Goal: Task Accomplishment & Management: Complete application form

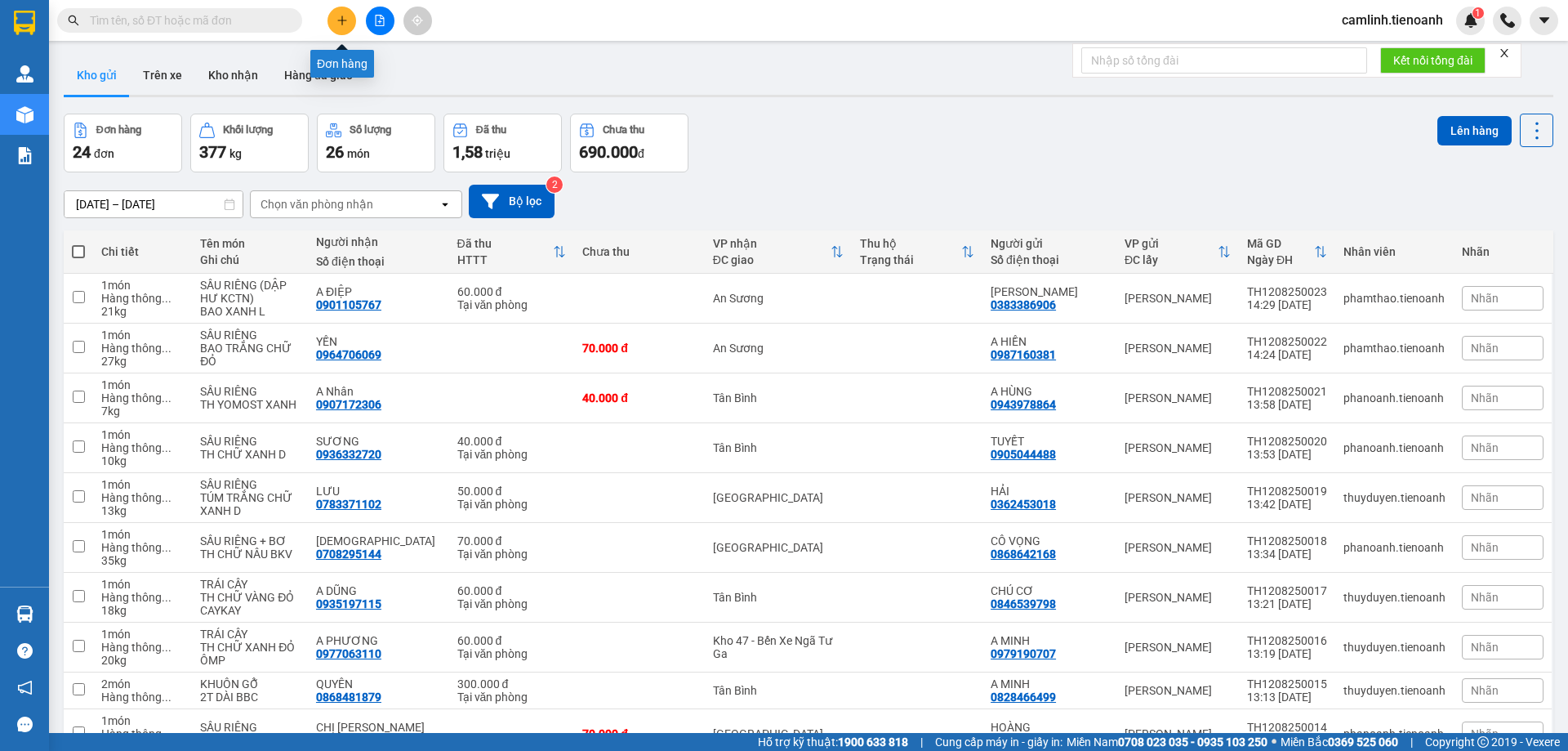
click at [338, 20] on icon "plus" at bounding box center [341, 20] width 11 height 11
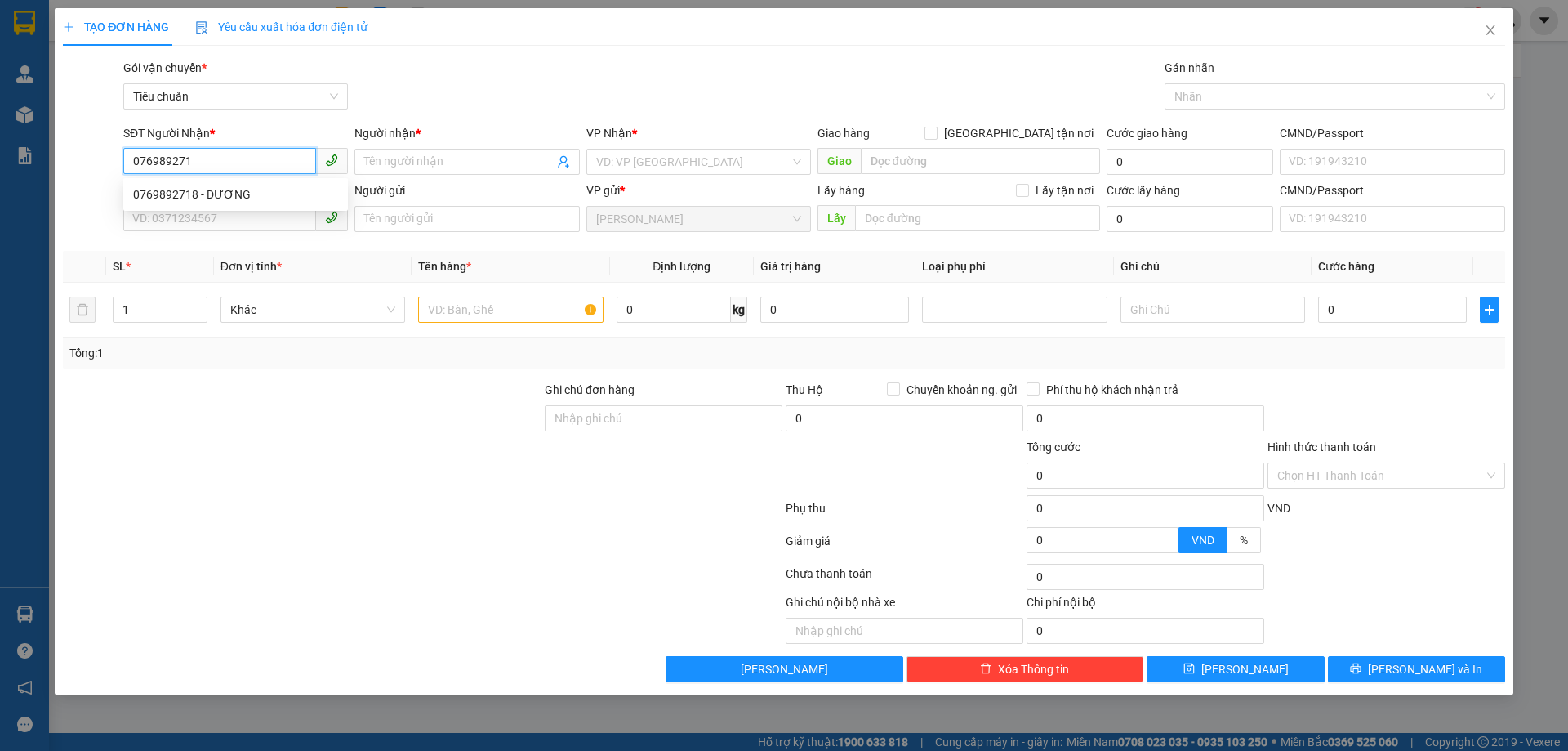
type input "0769892718"
click at [269, 198] on div "0769892718 - DƯƠNG" at bounding box center [235, 194] width 205 height 18
type input "DƯƠNG"
type input "250.000"
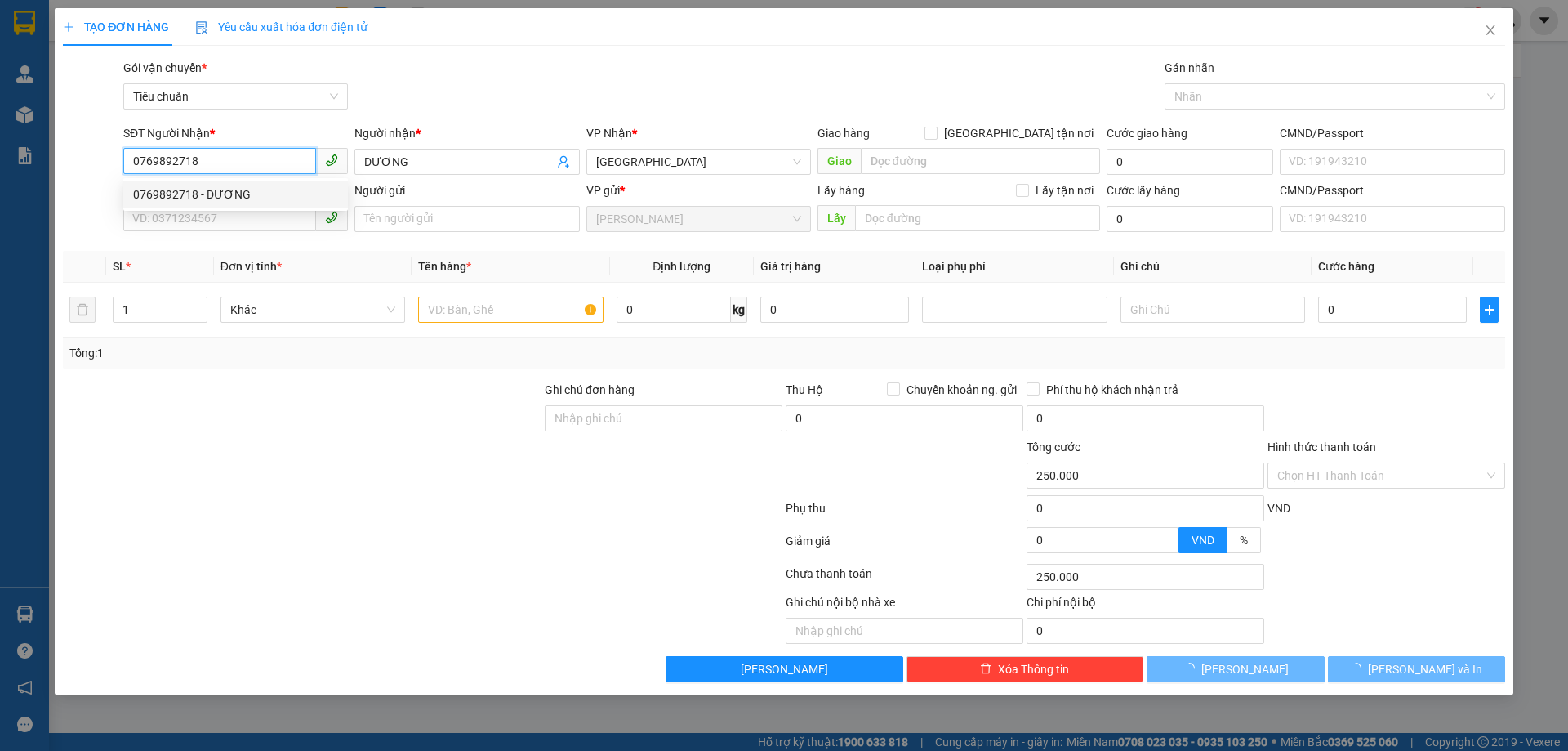
click at [267, 231] on span at bounding box center [236, 219] width 225 height 26
type input "0769892718"
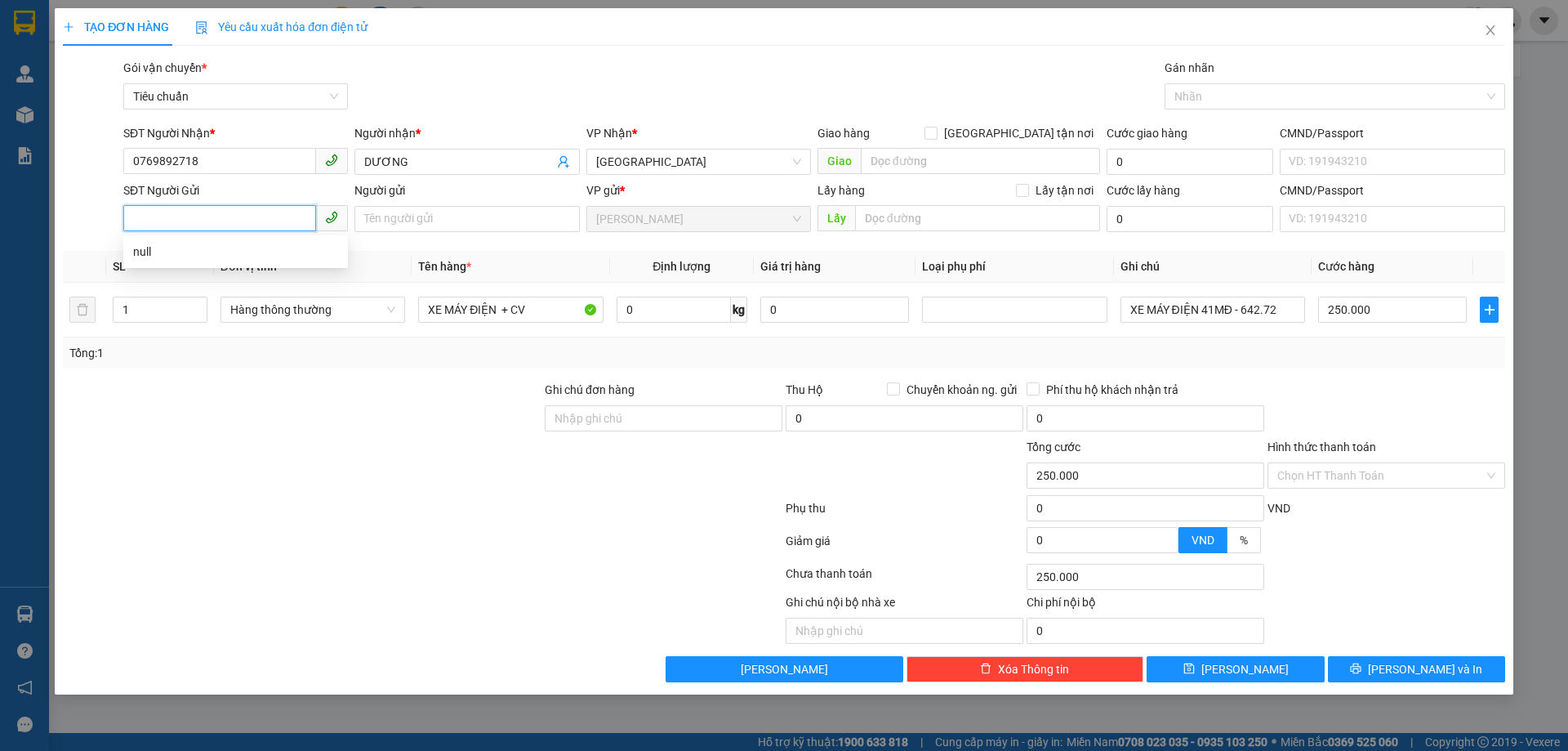
click at [267, 226] on input "SĐT Người Gửi" at bounding box center [220, 218] width 193 height 26
type input "0902396909"
click at [482, 221] on input "Người gửi" at bounding box center [467, 219] width 225 height 26
click at [480, 229] on input "C HAOR" at bounding box center [467, 219] width 225 height 26
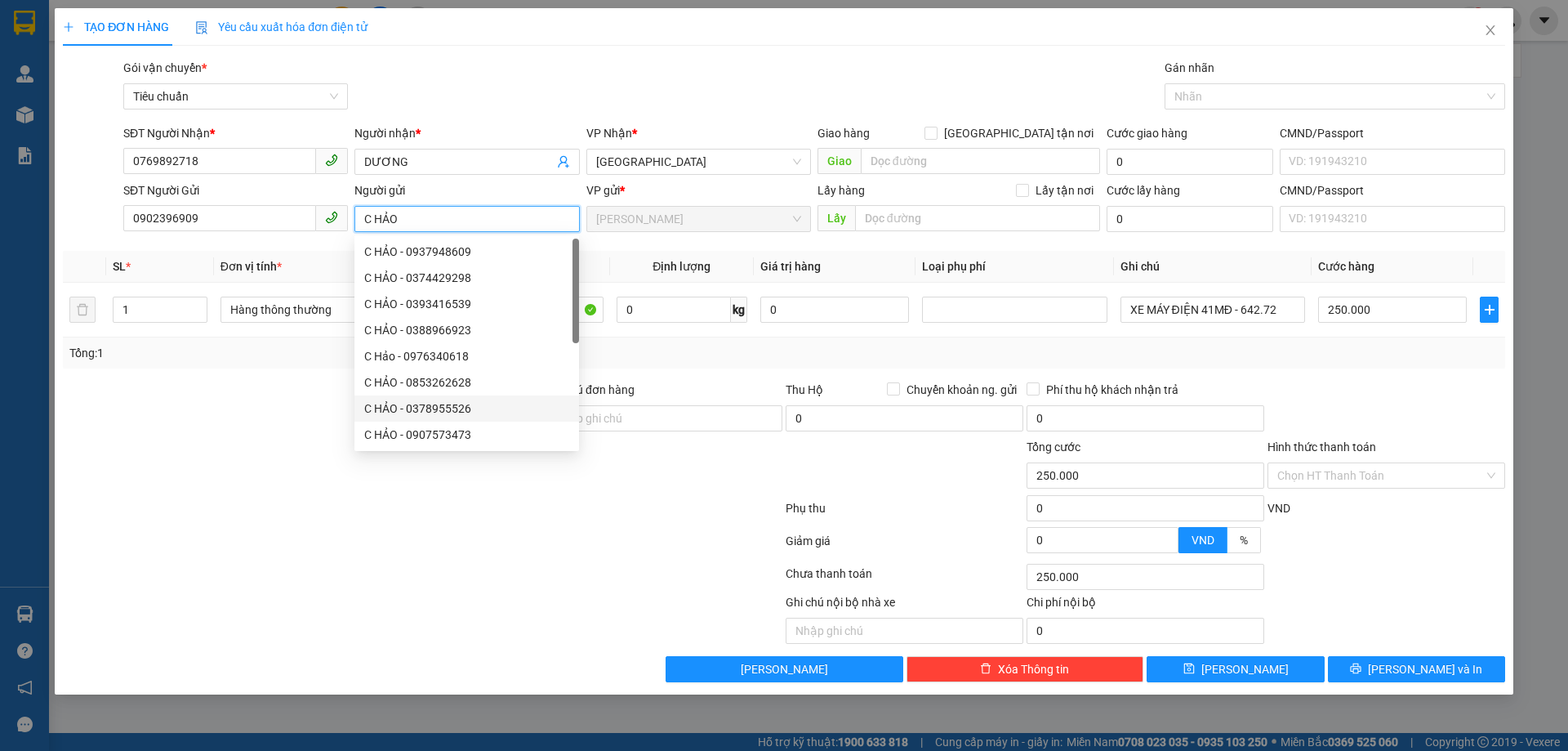
type input "C HẢO"
click at [256, 647] on div "Transit Pickup Surcharge Ids Transit Deliver Surcharge Ids Transit Deliver Surc…" at bounding box center [783, 371] width 1442 height 623
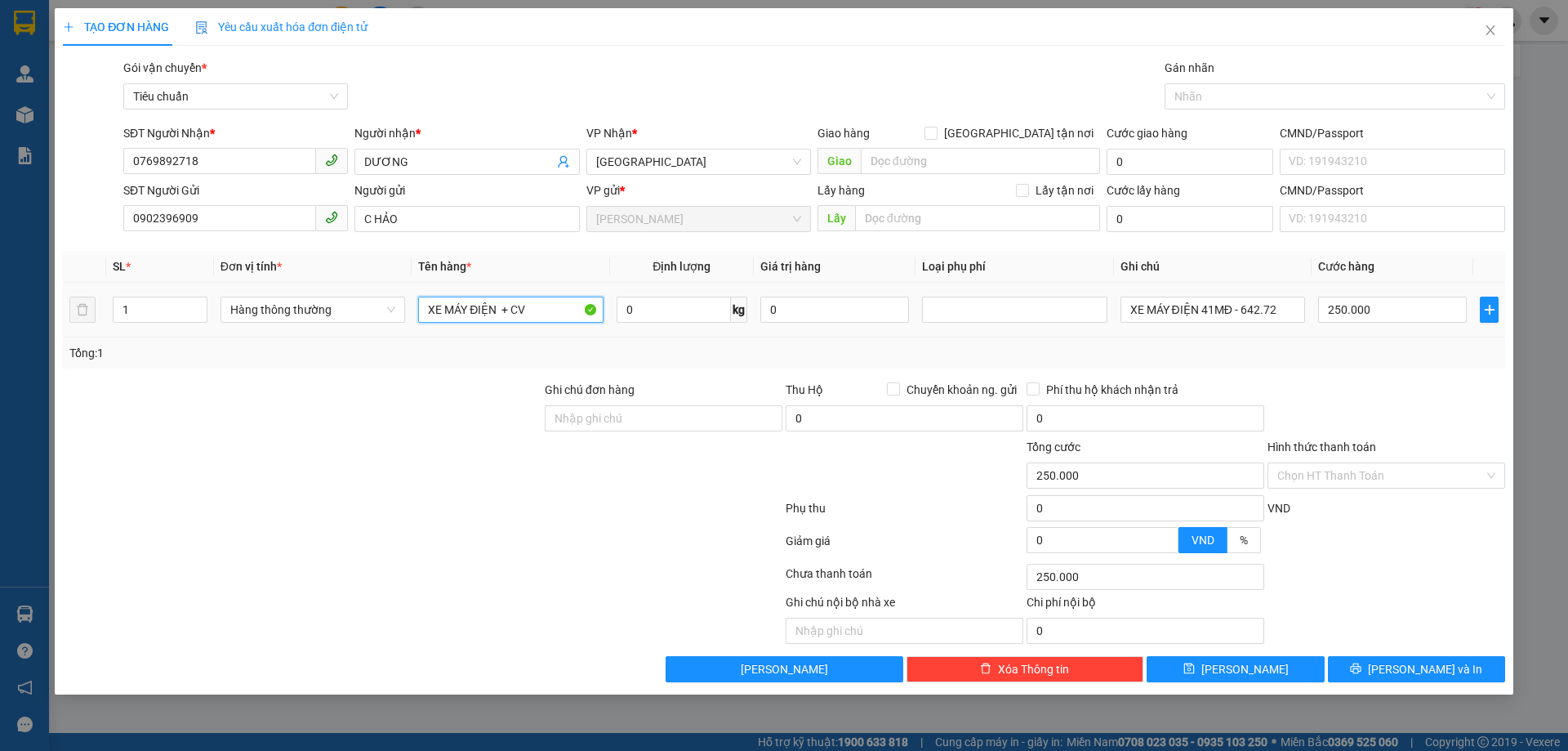
click at [533, 319] on input "XE MÁY ĐIỆN + CV" at bounding box center [510, 310] width 184 height 26
type input "GIẤY TỜ"
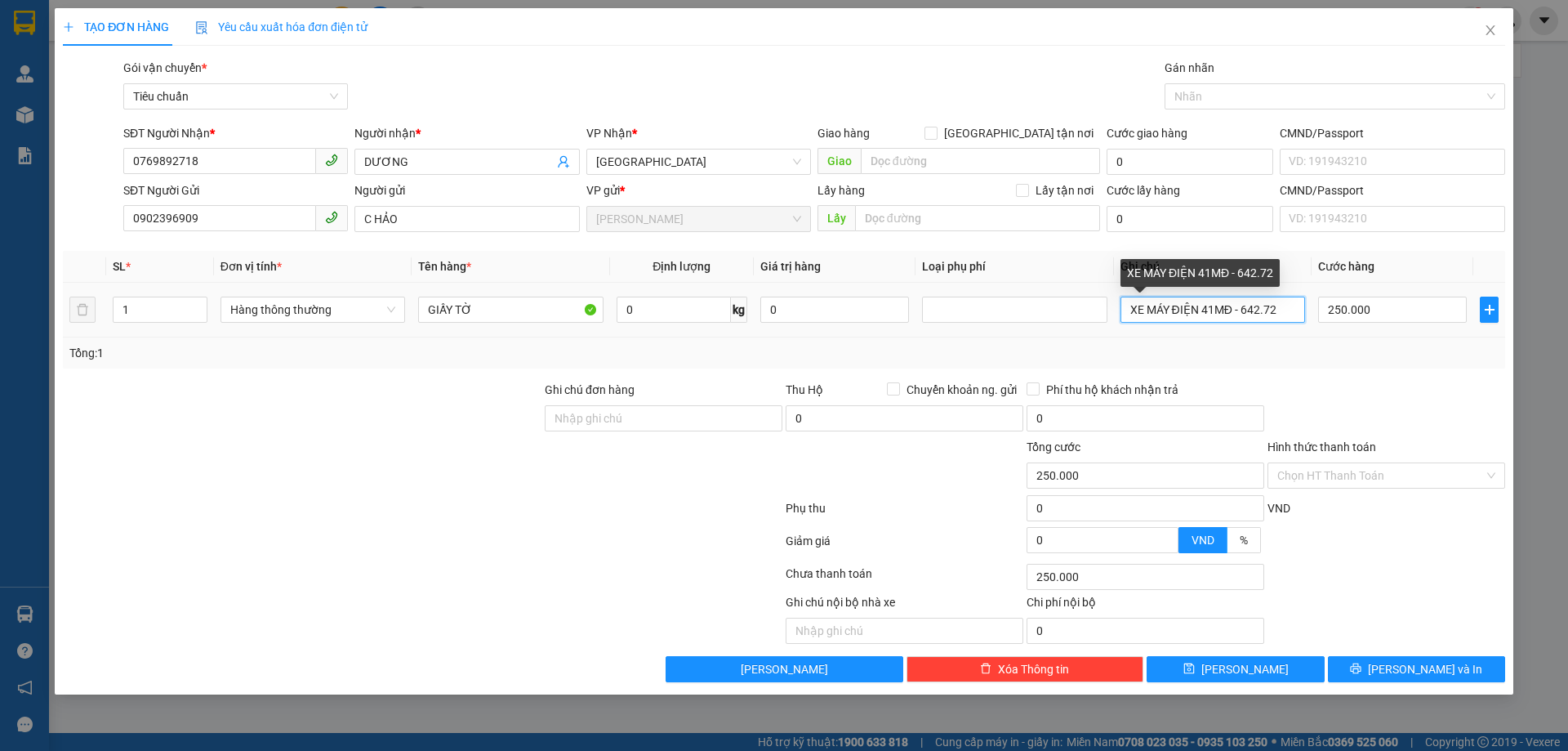
click at [1235, 308] on input "XE MÁY ĐIỆN 41MĐ - 642.72" at bounding box center [1212, 310] width 184 height 26
type input "BÌA NHỰA"
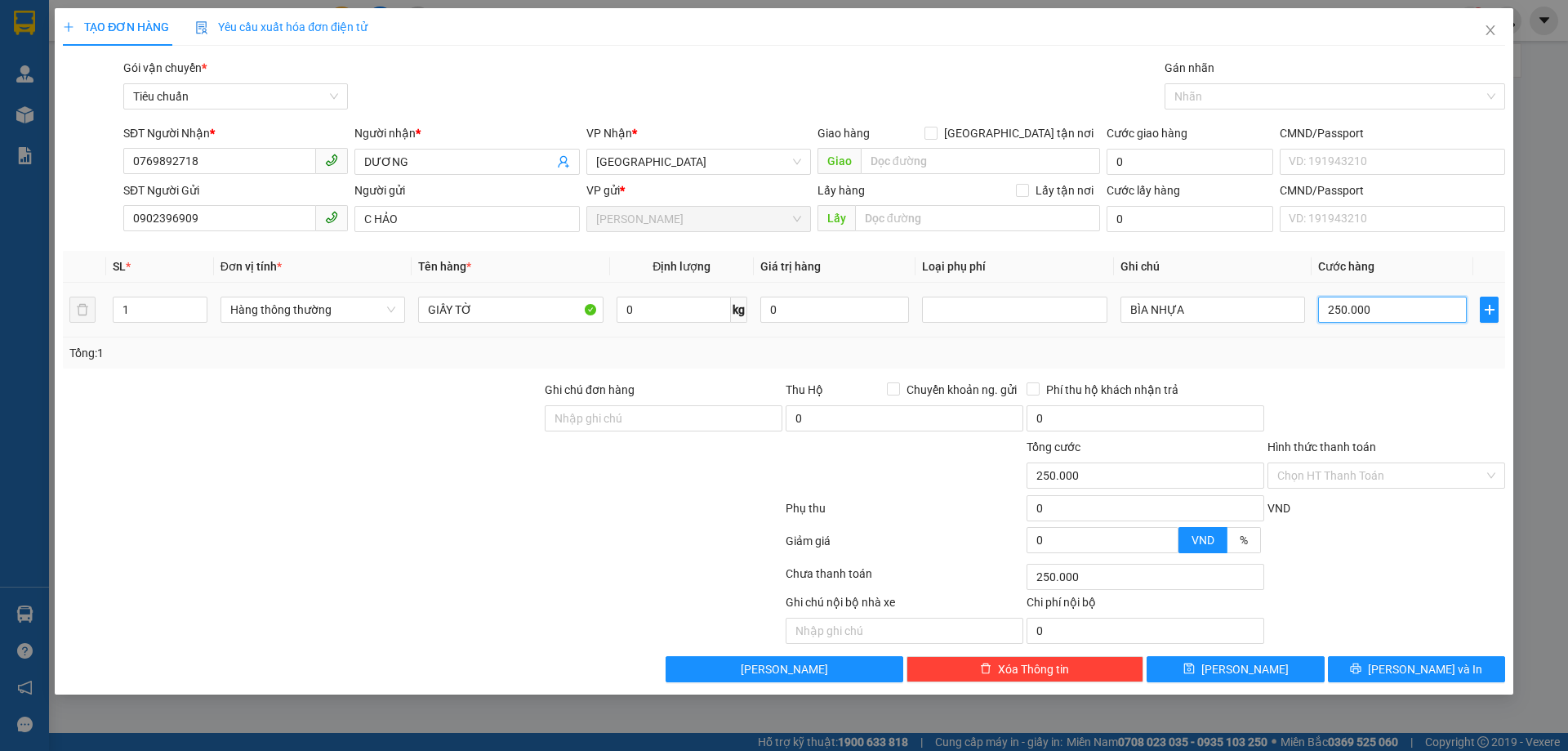
click at [1390, 314] on input "250.000" at bounding box center [1391, 310] width 148 height 26
type input "3"
type input "30"
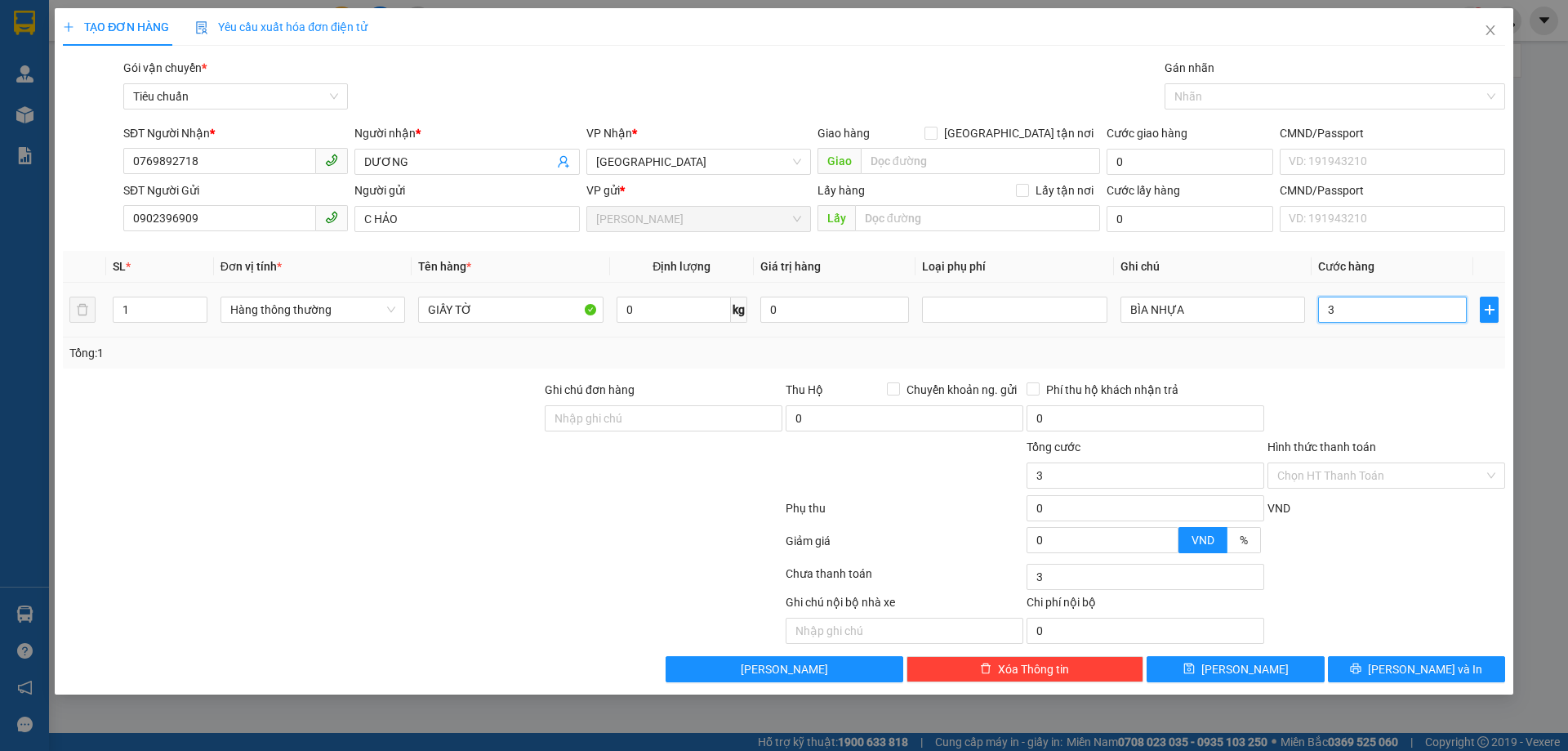
type input "30"
type input "30.000"
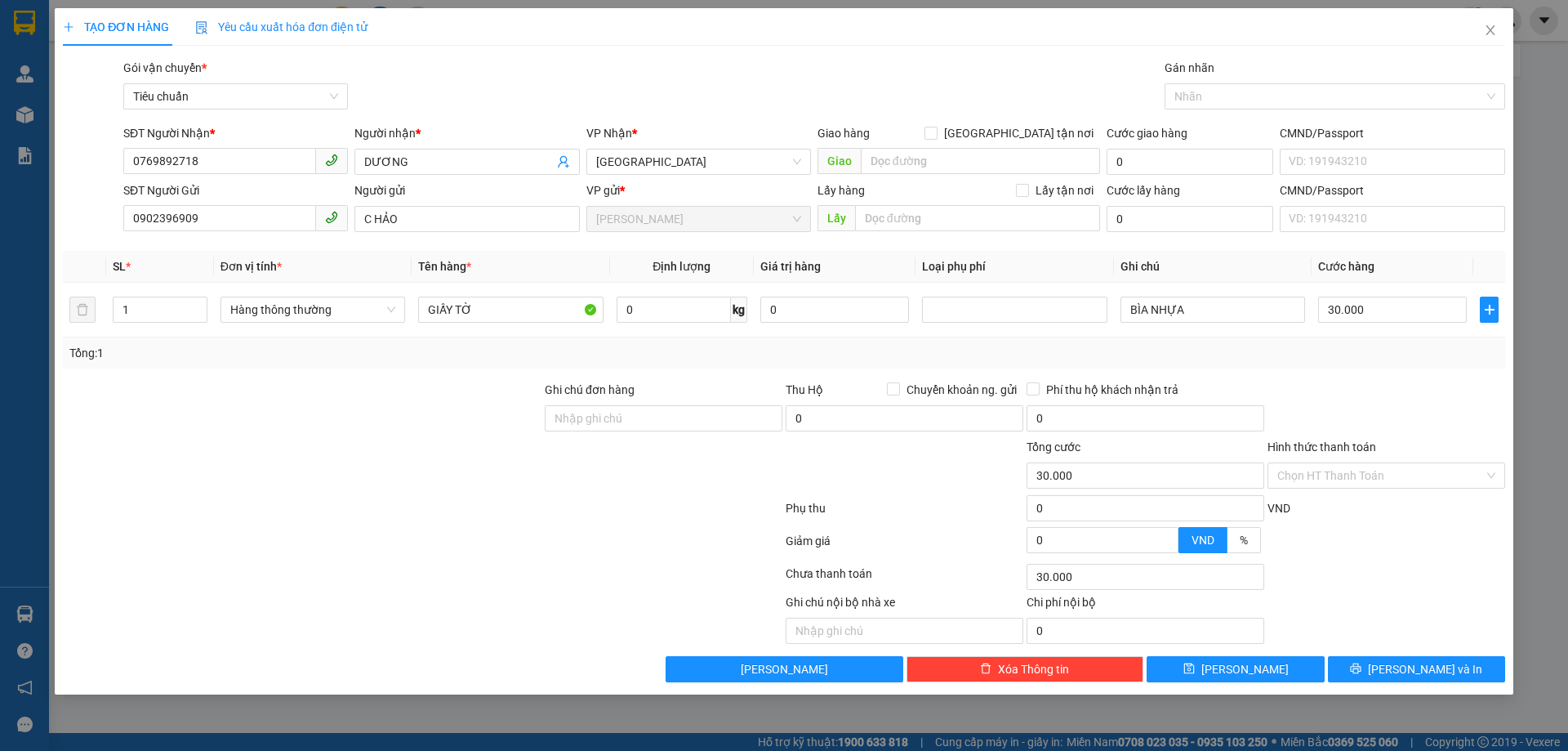
click at [1383, 346] on div "Tổng: 1" at bounding box center [784, 353] width 1429 height 18
click at [1350, 482] on input "Hình thức thanh toán" at bounding box center [1380, 475] width 207 height 25
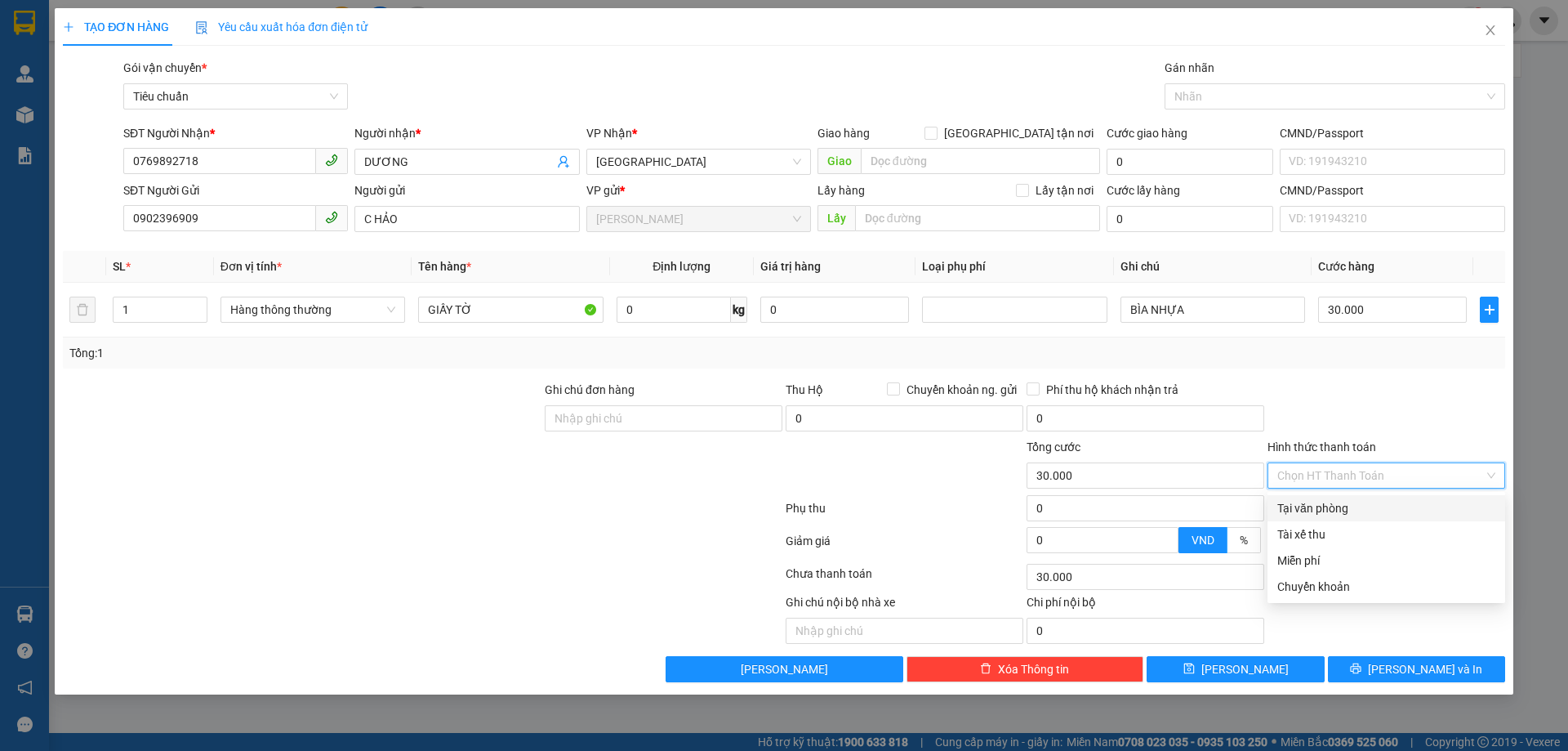
click at [1354, 506] on div "Tại văn phòng" at bounding box center [1386, 508] width 218 height 18
type input "0"
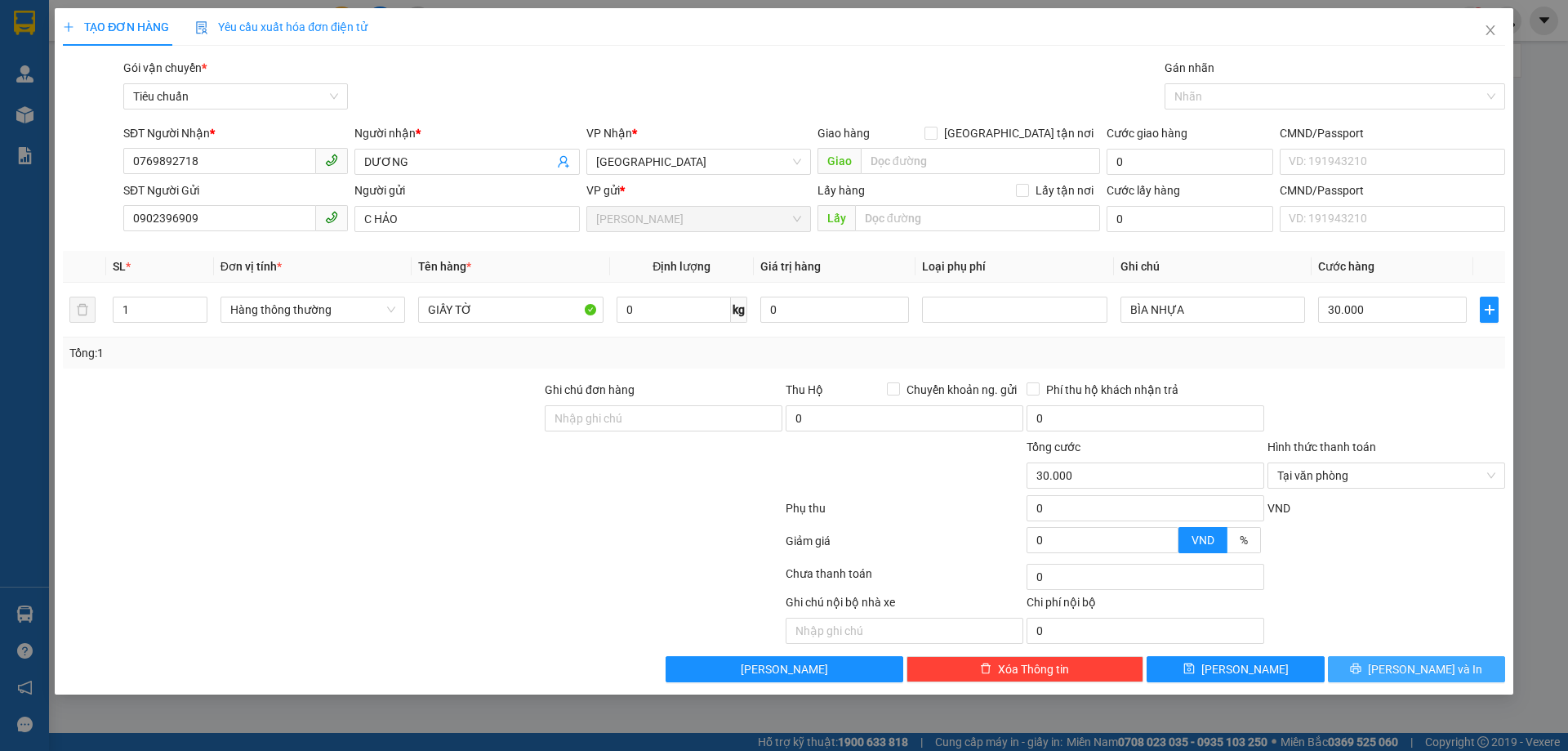
click at [1361, 664] on icon "printer" at bounding box center [1355, 669] width 10 height 10
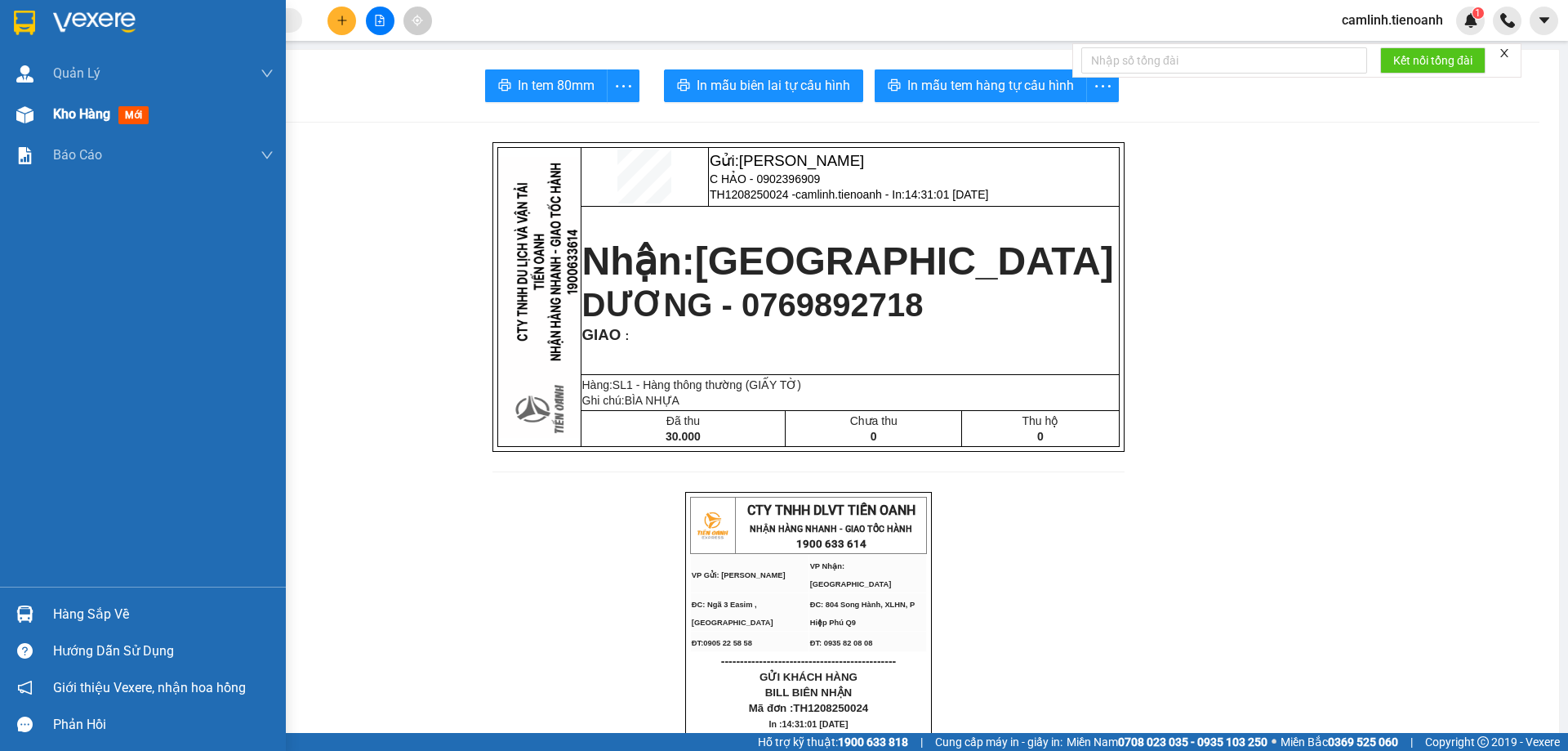
click at [14, 115] on div at bounding box center [24, 114] width 28 height 28
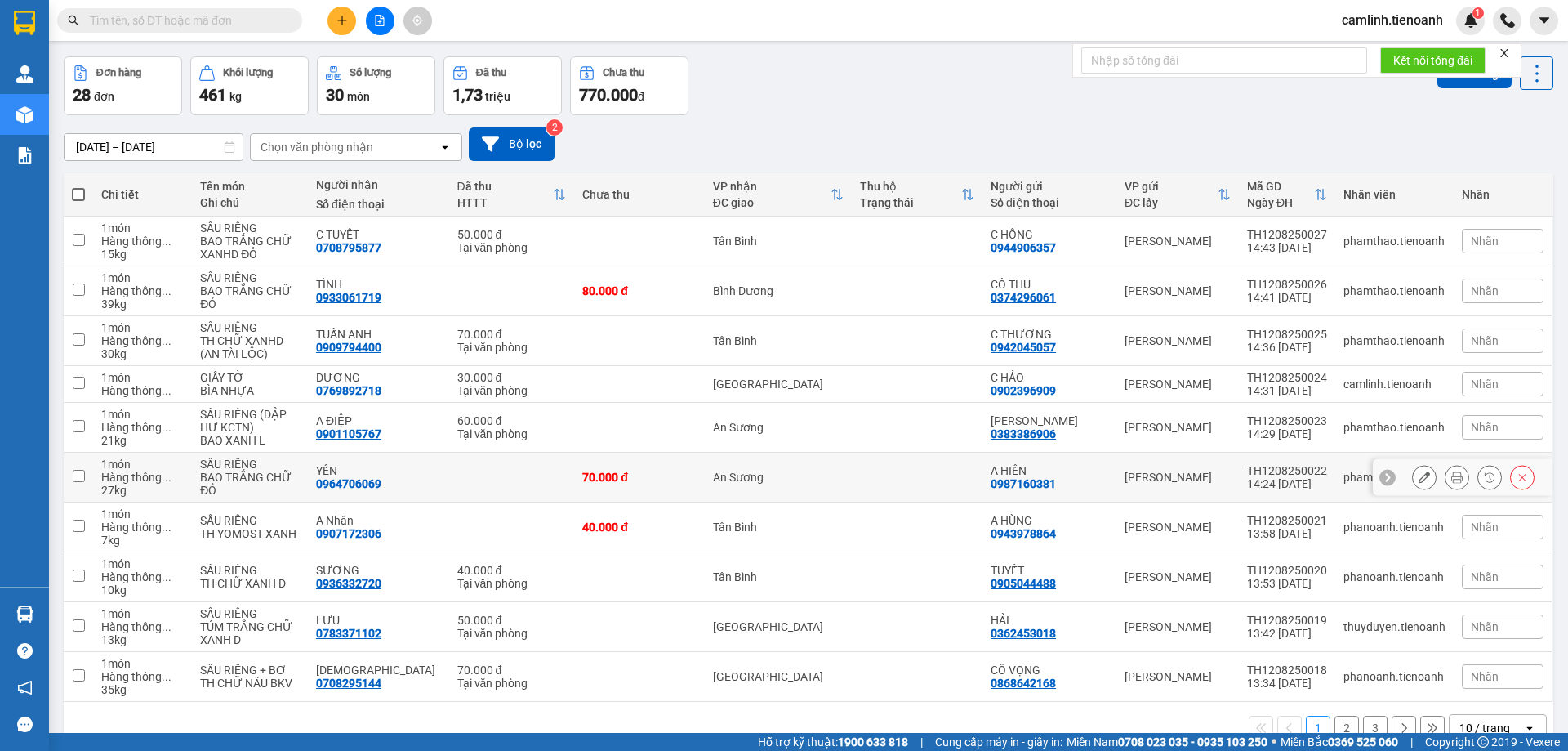
scroll to position [94, 0]
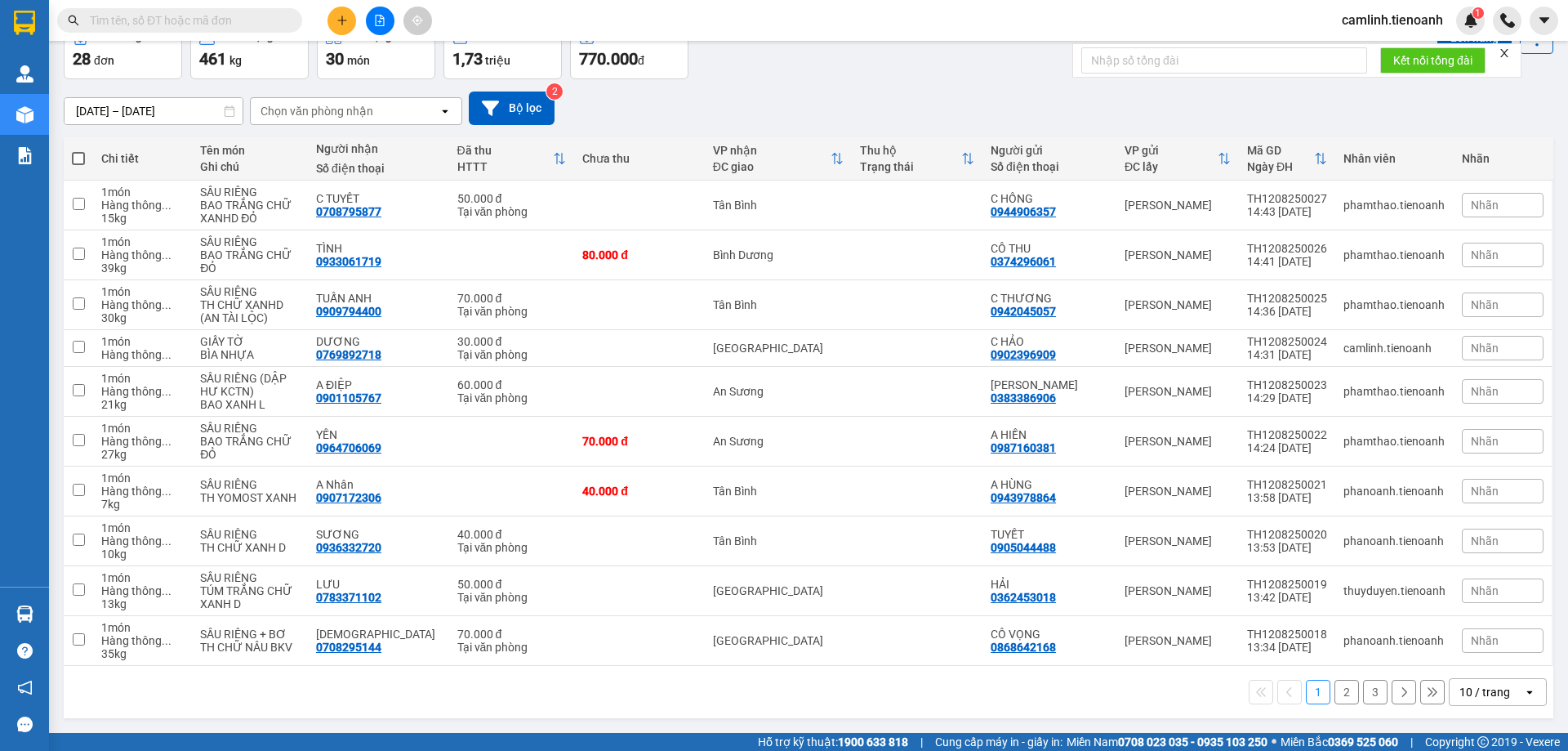
click at [1471, 693] on div "10 / trang" at bounding box center [1484, 692] width 51 height 16
drag, startPoint x: 1471, startPoint y: 663, endPoint x: 1423, endPoint y: 642, distance: 52.4
click at [1471, 662] on span "100 / trang" at bounding box center [1479, 656] width 59 height 16
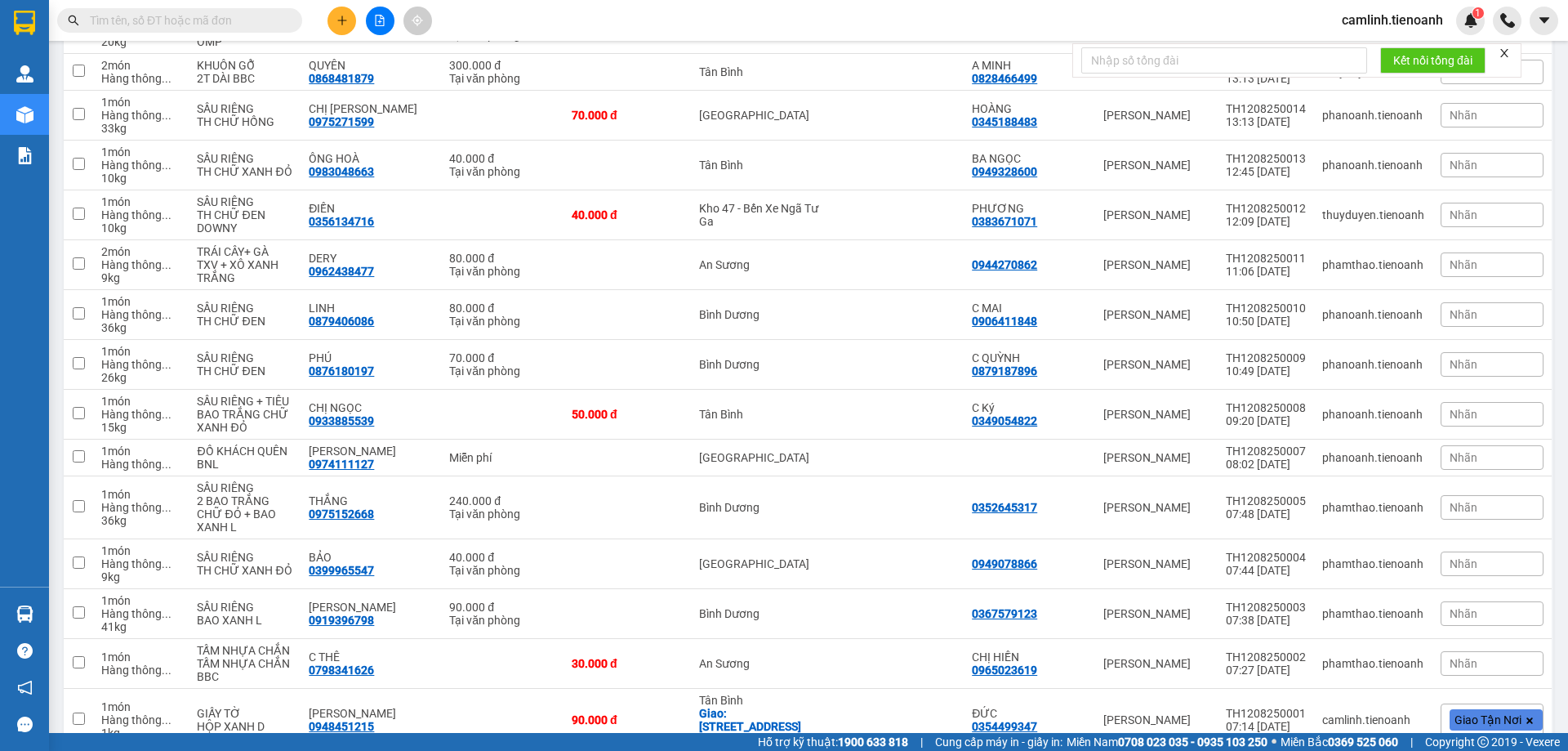
scroll to position [1003, 0]
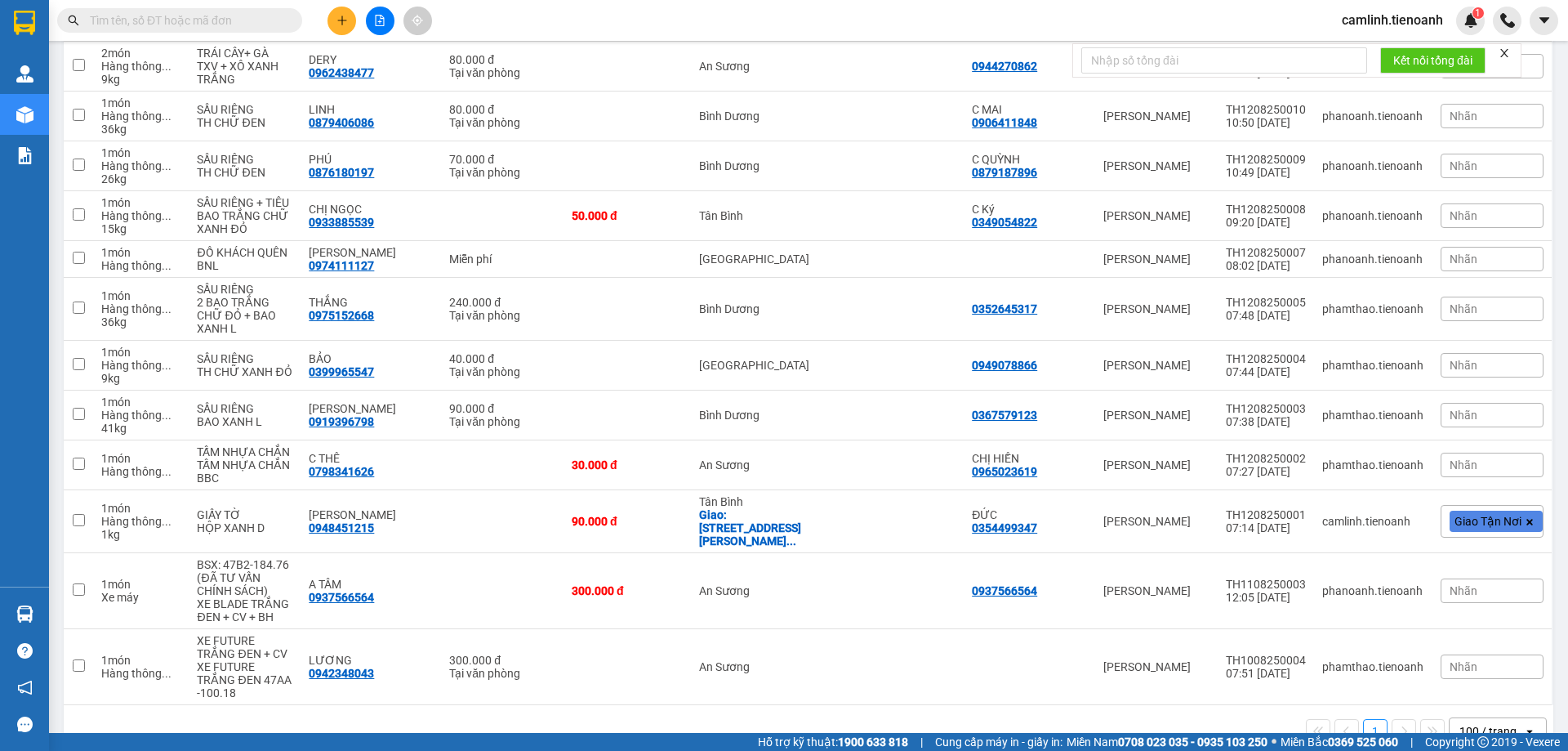
click at [261, 18] on input "text" at bounding box center [186, 20] width 193 height 18
paste input "0868151066"
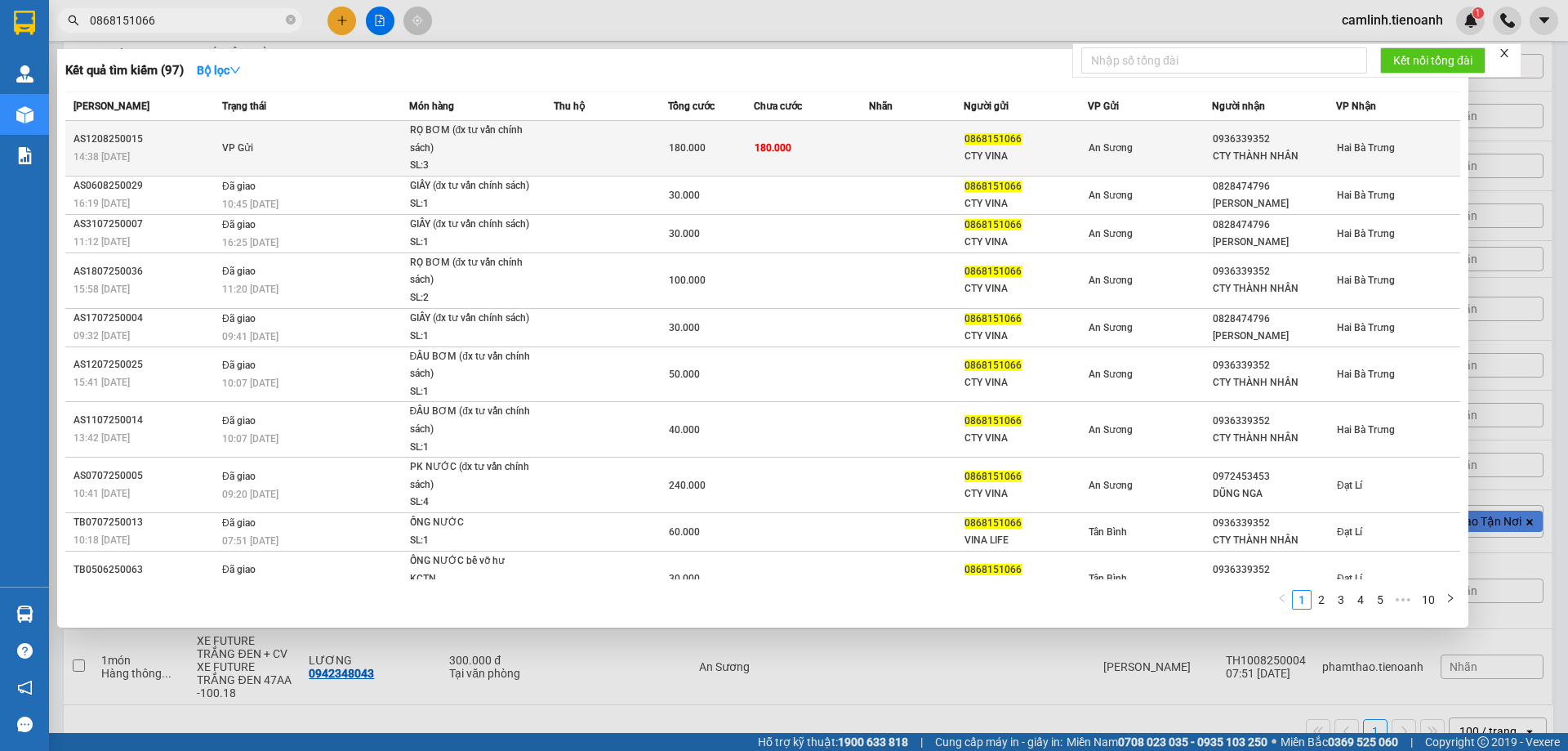
type input "0868151066"
click at [921, 147] on td at bounding box center [916, 148] width 95 height 56
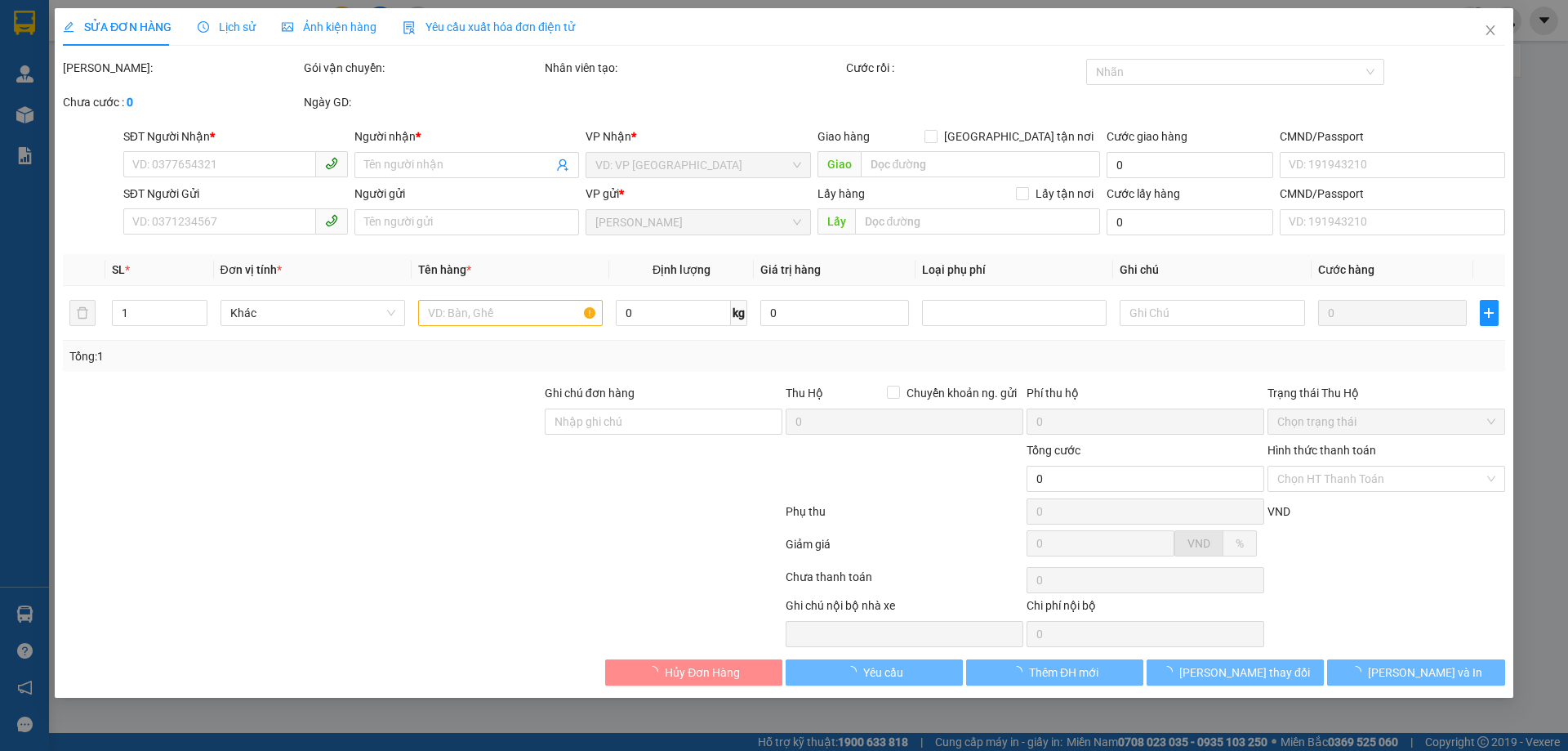
type input "0936339352"
type input "CTY THÀNH NHÂN"
type input "0868151066"
type input "CTY VINA"
type input "180.000"
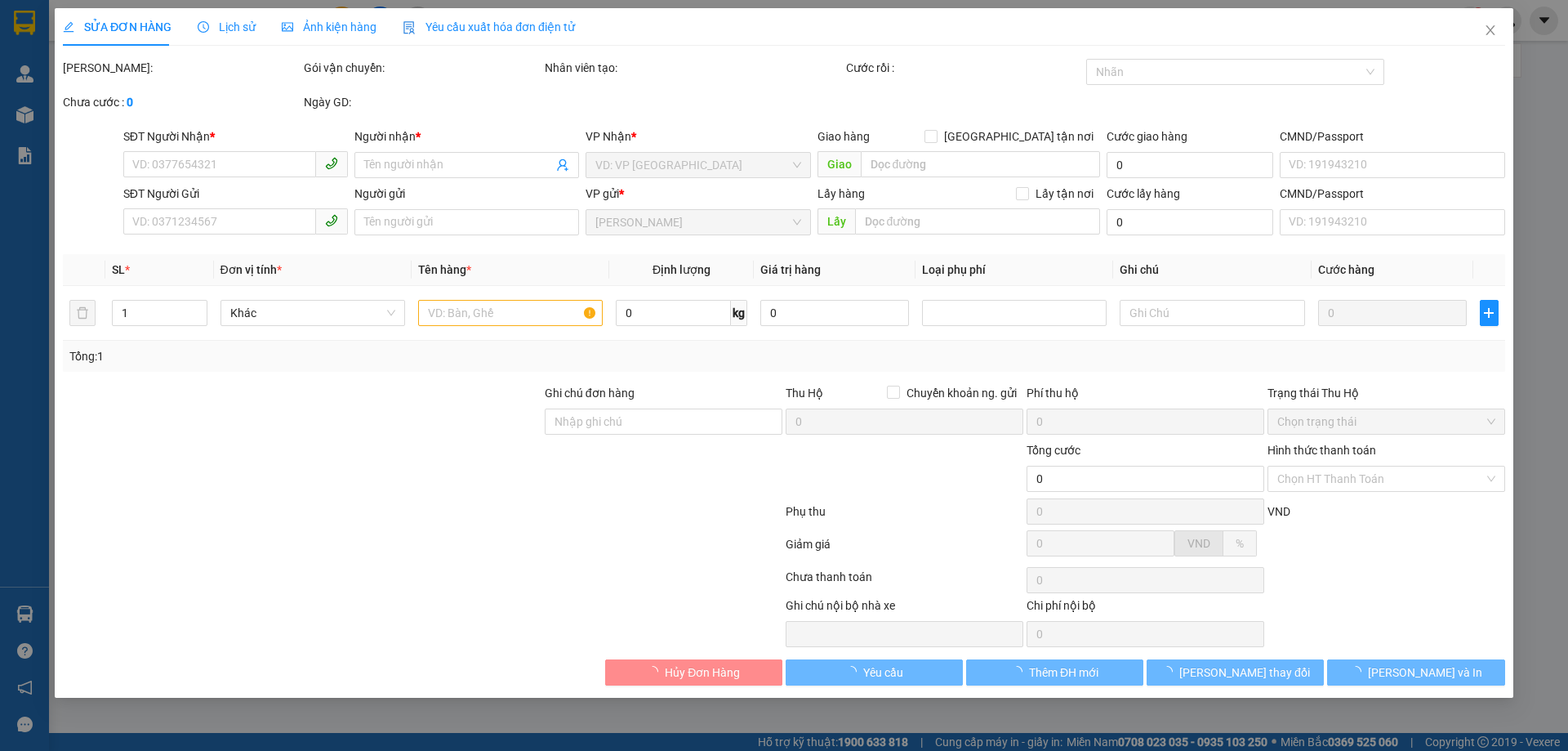
type input "180.000"
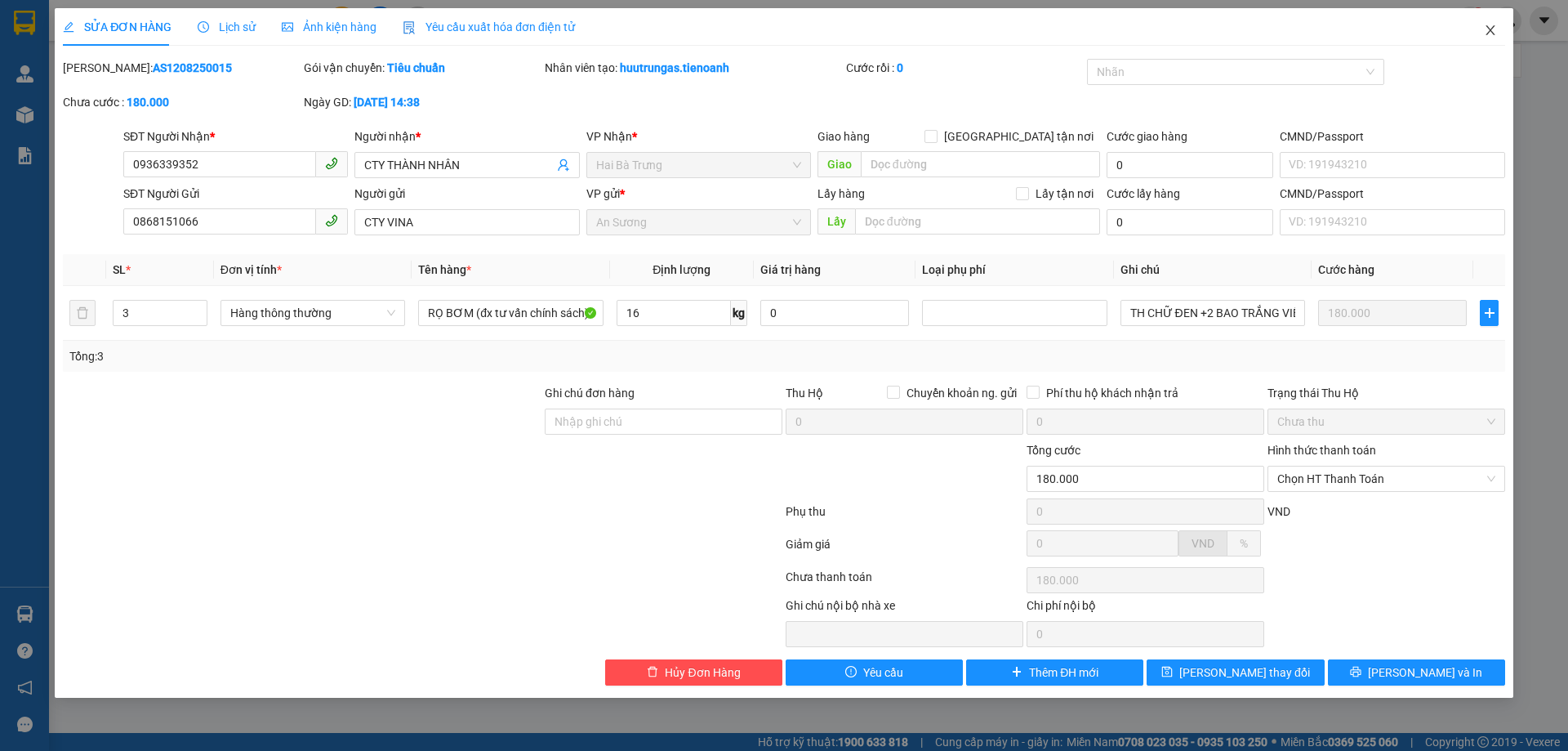
click at [1493, 33] on icon "close" at bounding box center [1490, 30] width 13 height 13
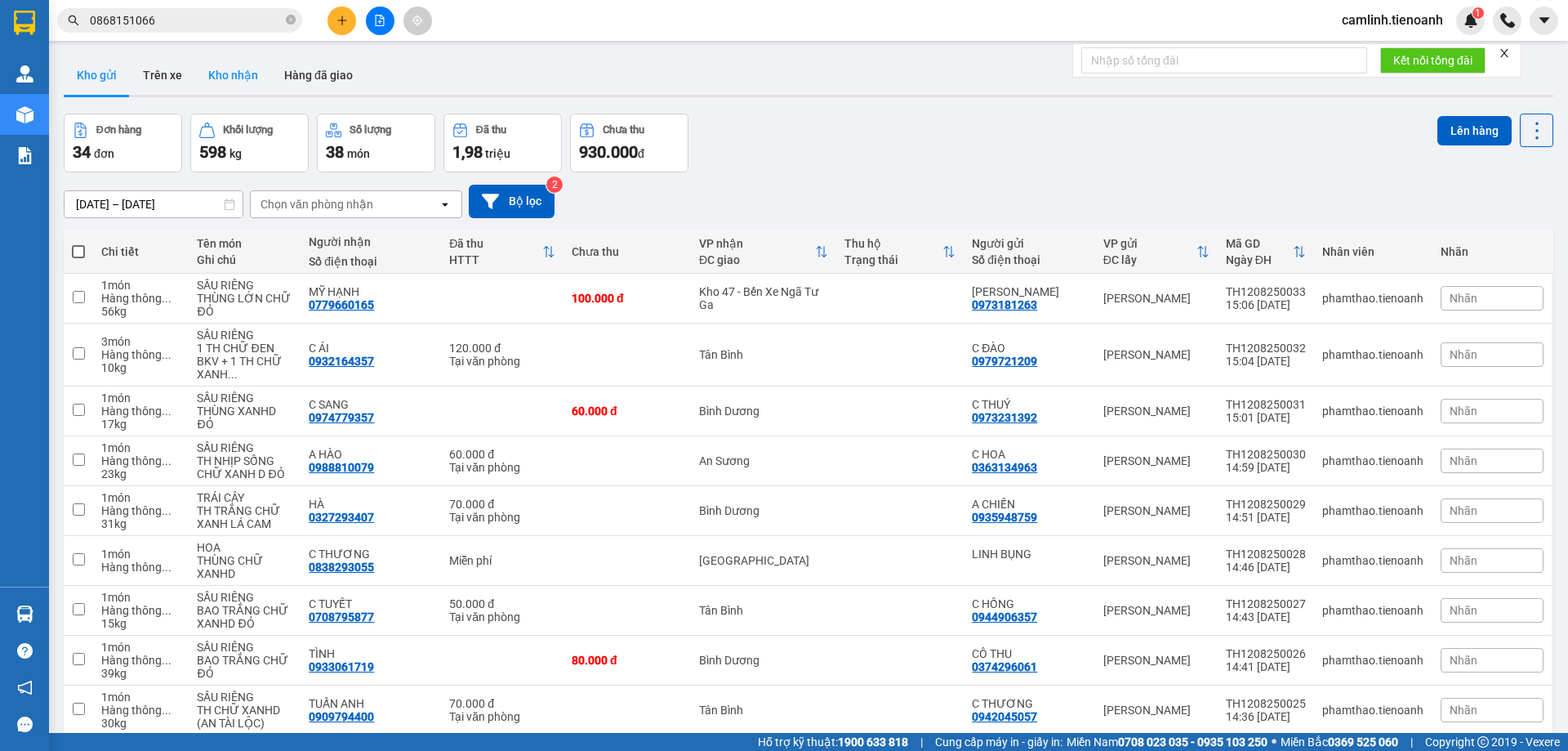
click at [237, 79] on button "Kho nhận" at bounding box center [232, 76] width 76 height 39
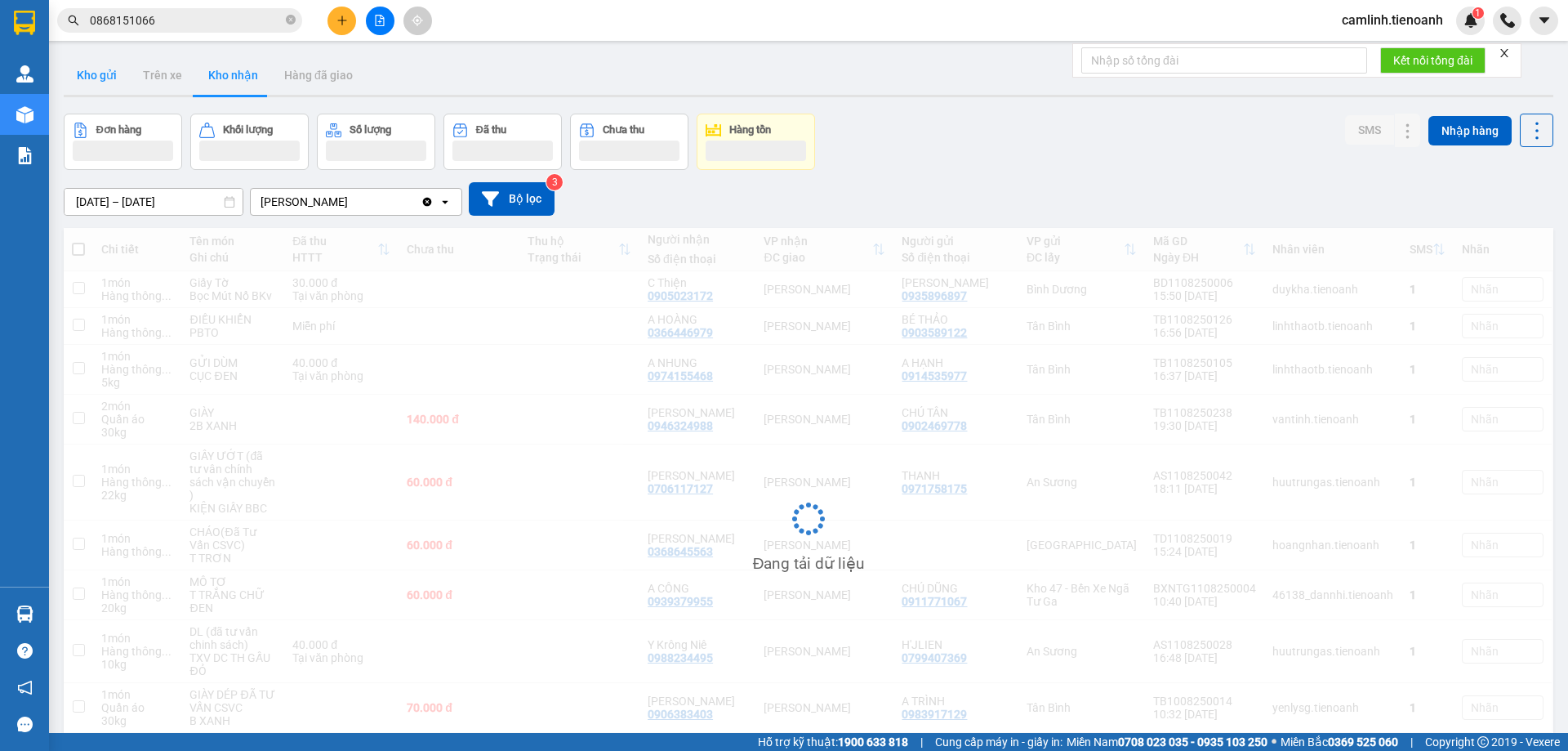
click at [93, 84] on button "Kho gửi" at bounding box center [96, 76] width 66 height 39
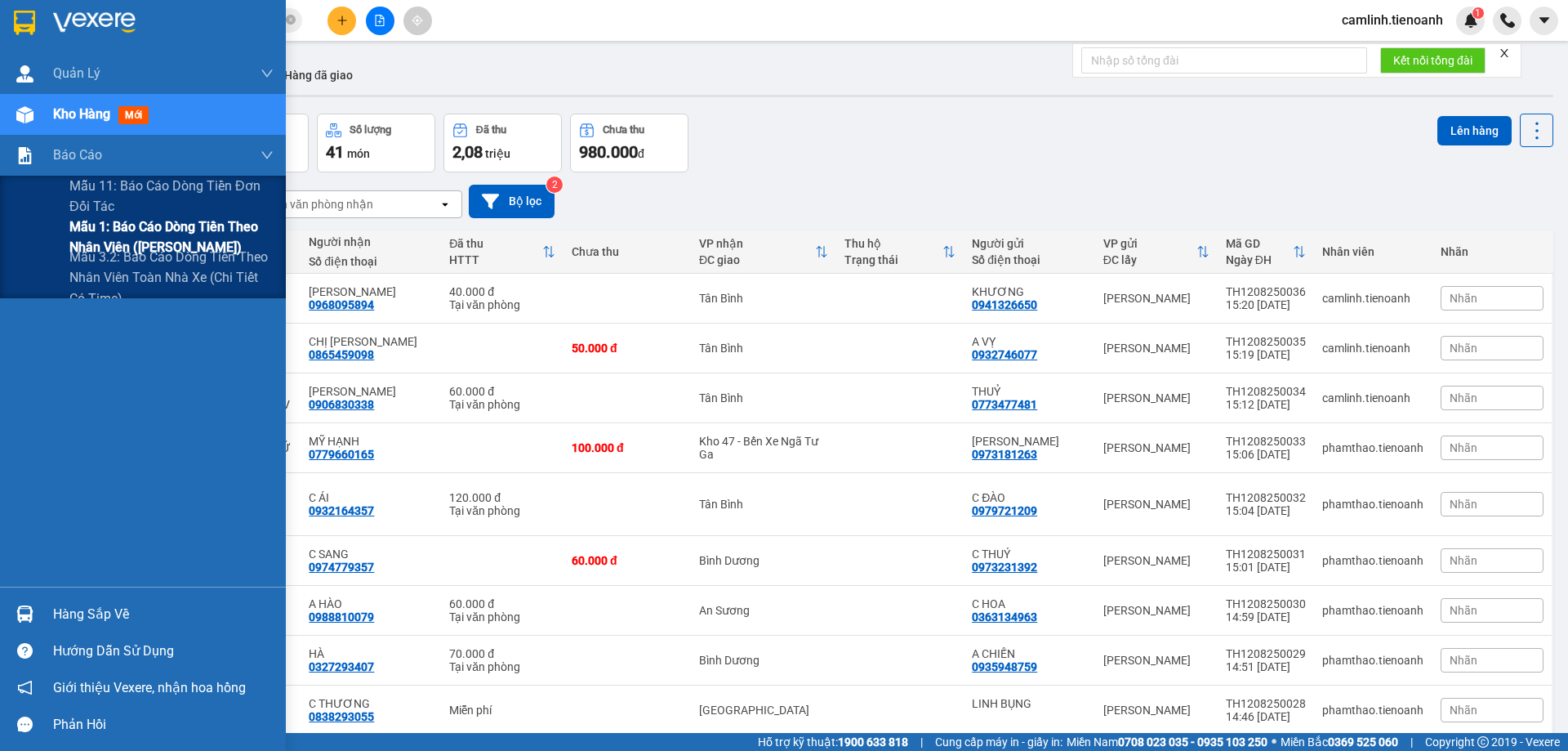
click at [93, 219] on span "Mẫu 1: Báo cáo dòng tiền theo nhân viên ([PERSON_NAME])" at bounding box center [172, 237] width 204 height 41
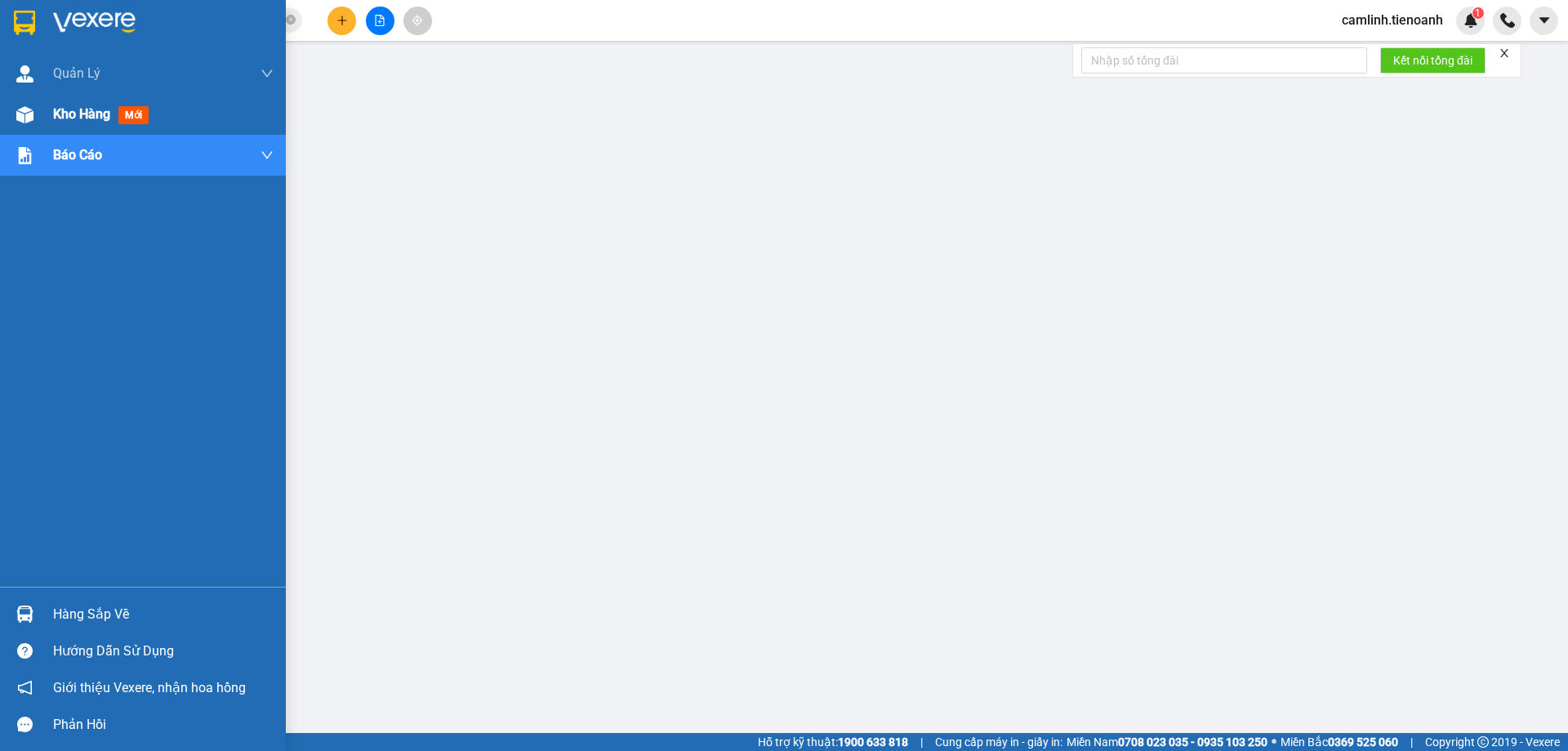
click at [28, 110] on img at bounding box center [25, 115] width 17 height 17
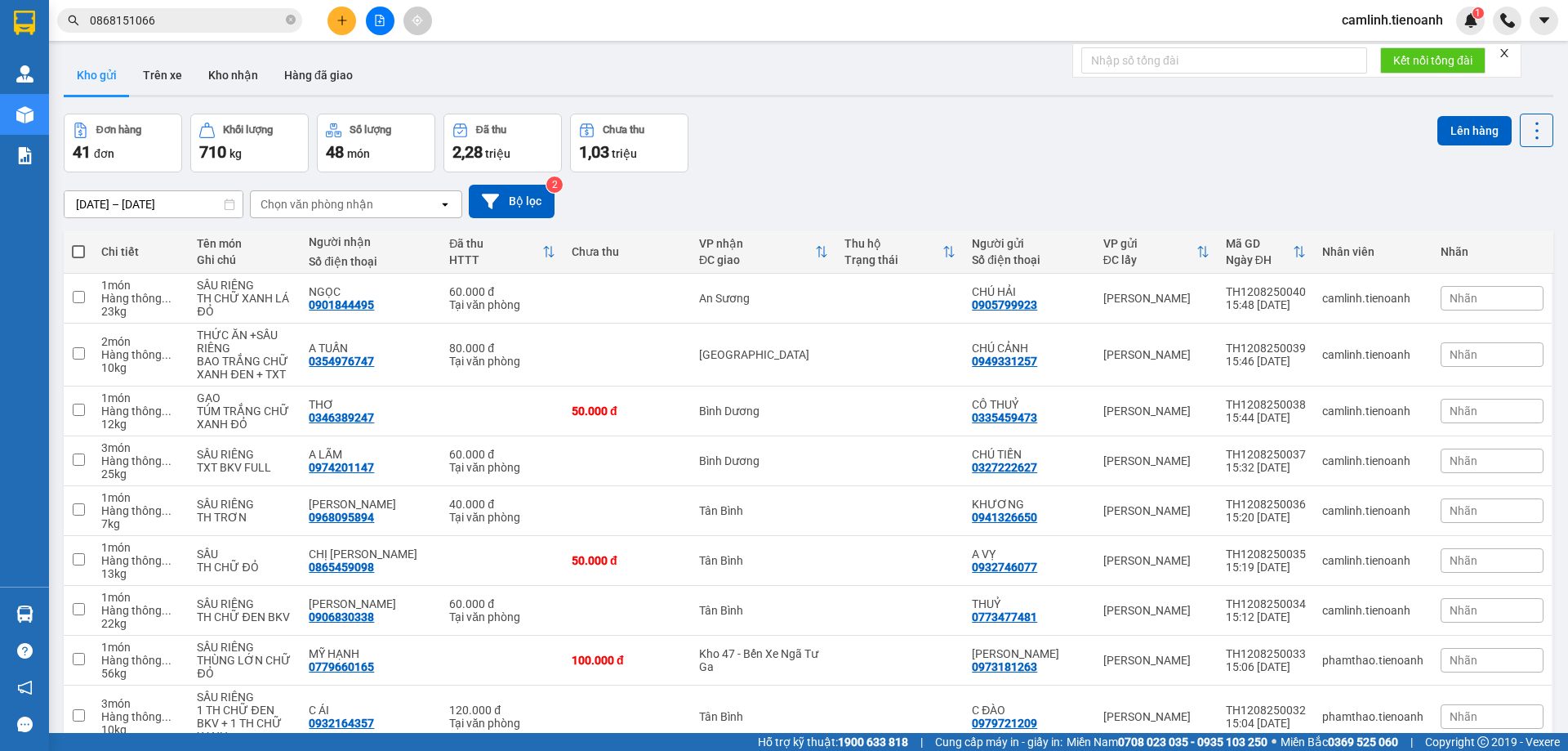
click at [236, 24] on input "0868151066" at bounding box center [186, 20] width 193 height 18
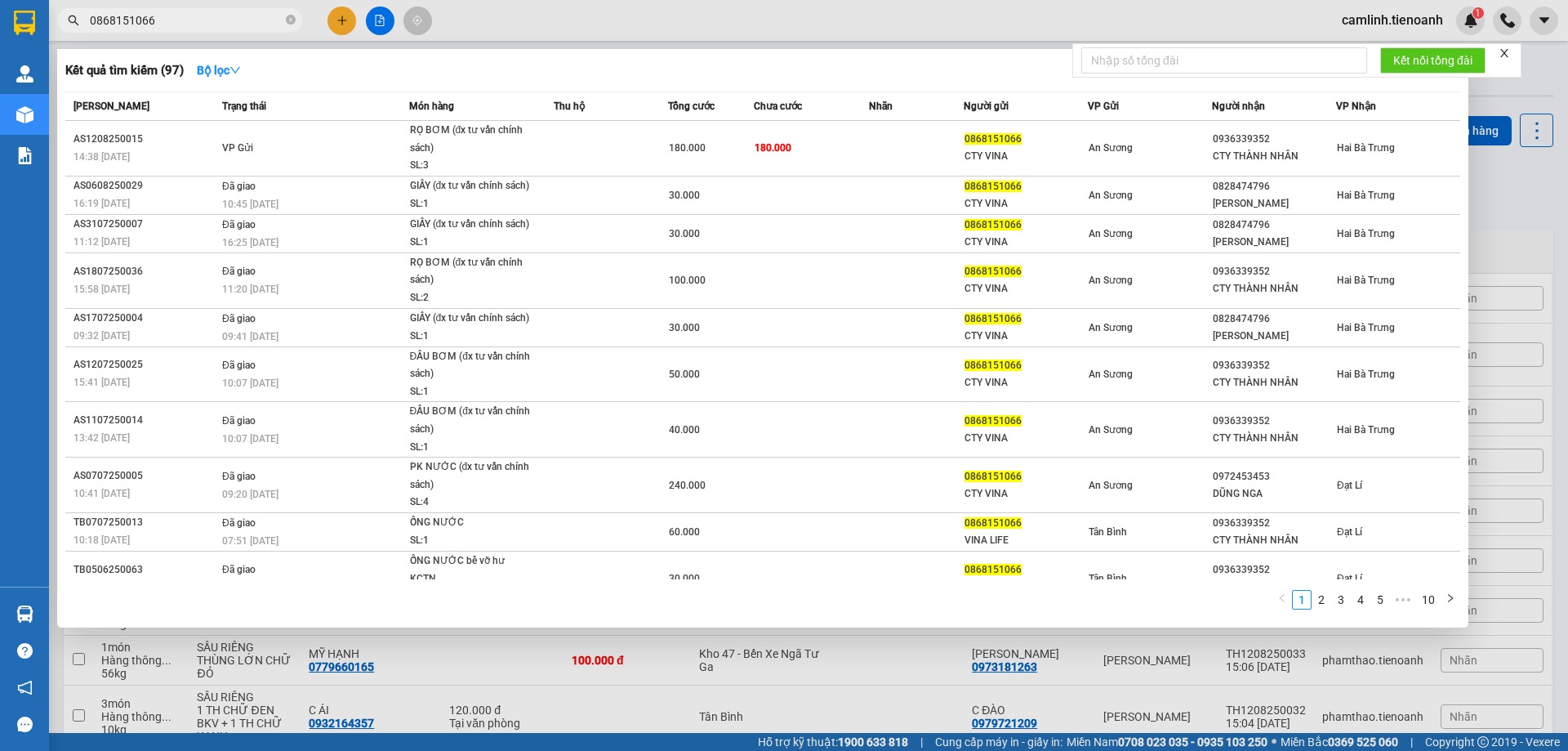
click at [235, 24] on input "0868151066" at bounding box center [186, 20] width 193 height 18
paste input "337282728"
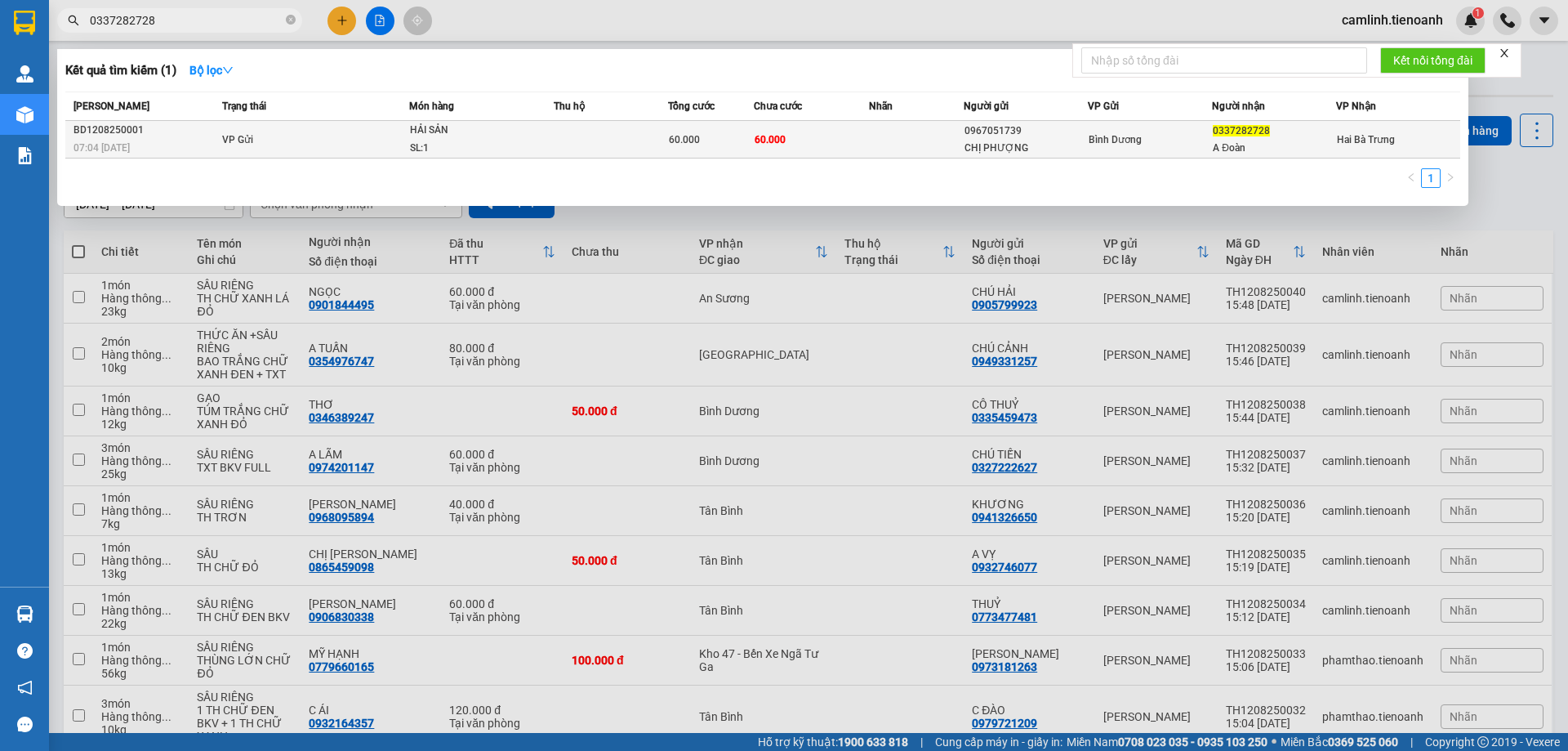
type input "0337282728"
click at [878, 142] on td at bounding box center [916, 140] width 95 height 38
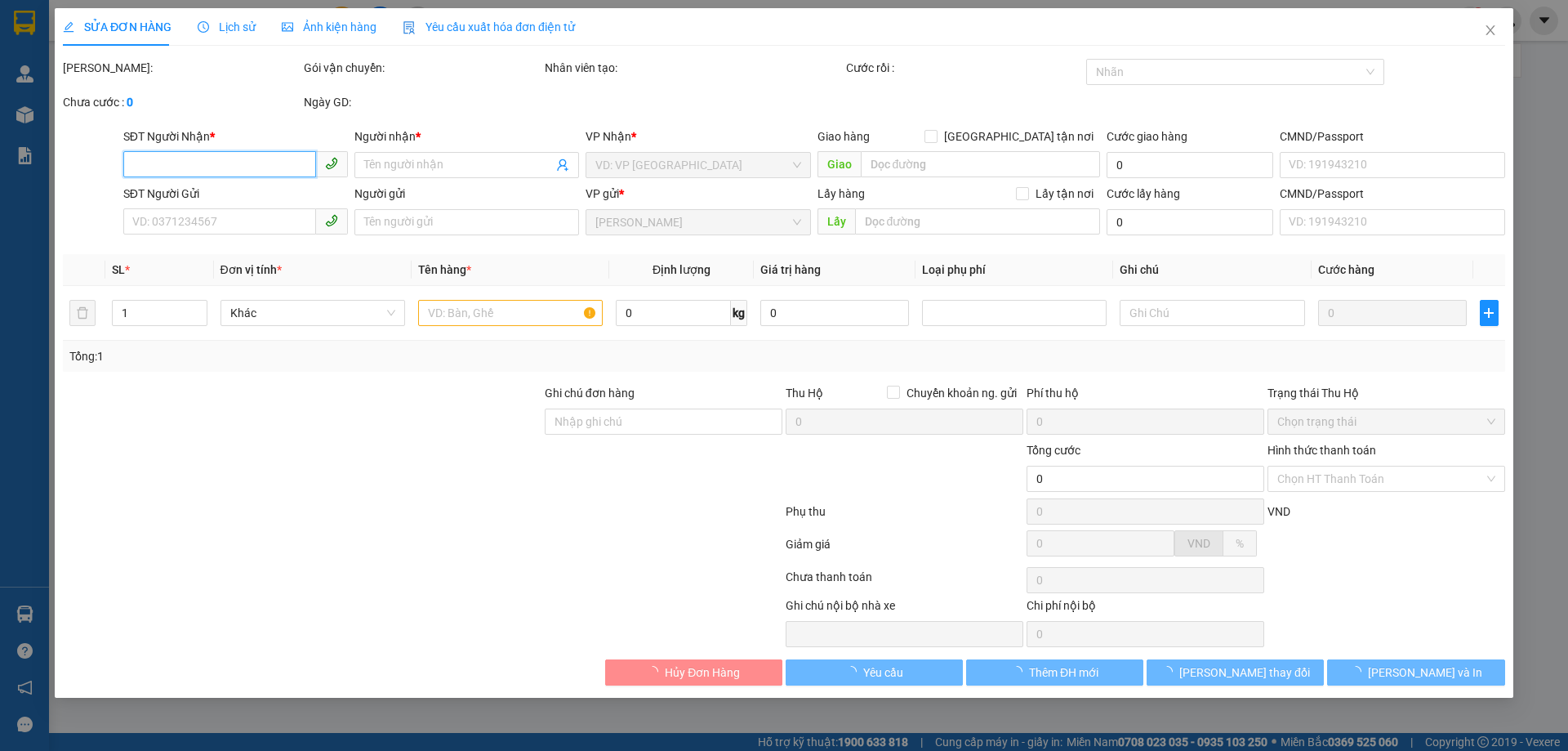
type input "0337282728"
type input "A Đoàn"
type input "0967051739"
type input "CHỊ PHƯỢNG"
type input "60.000"
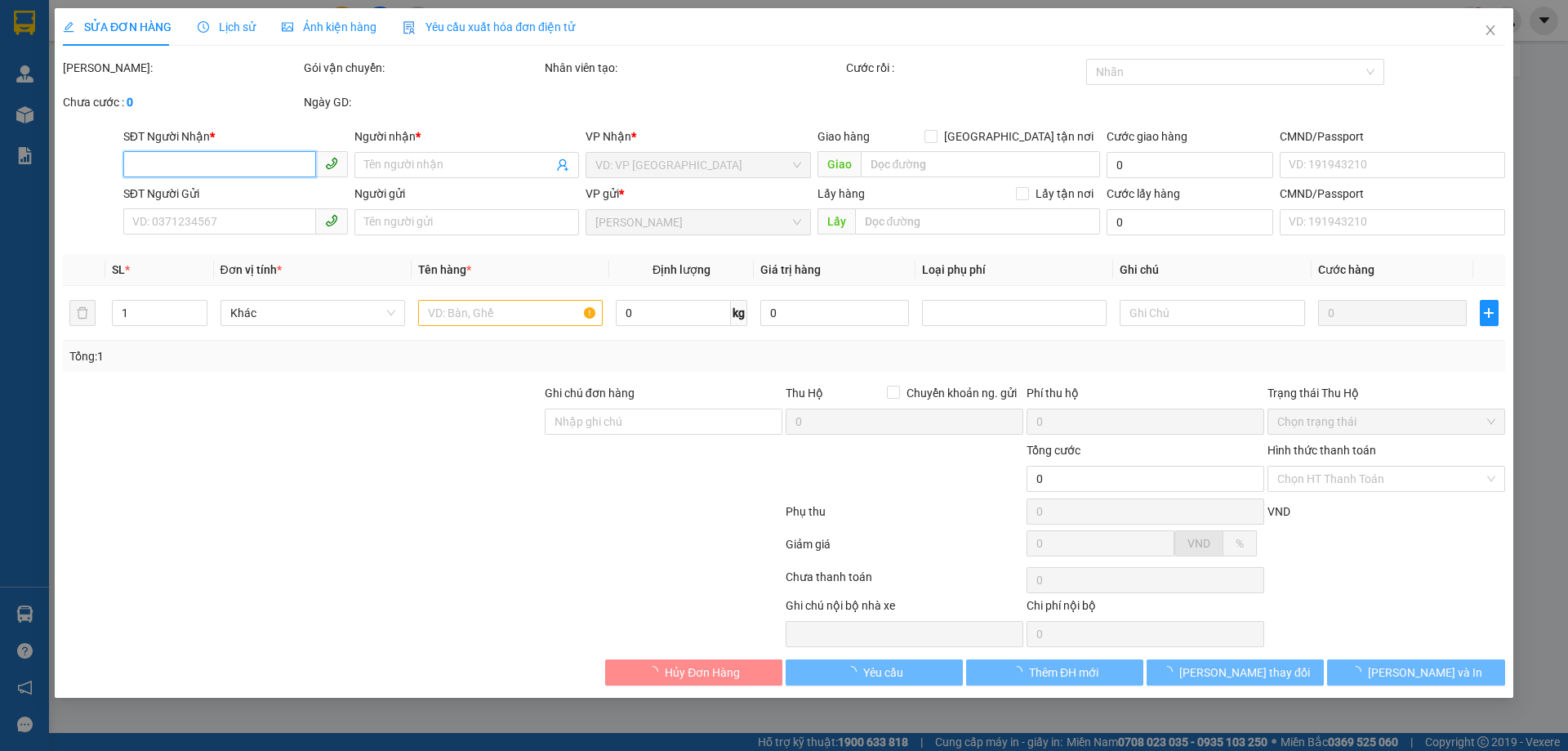
type input "60.000"
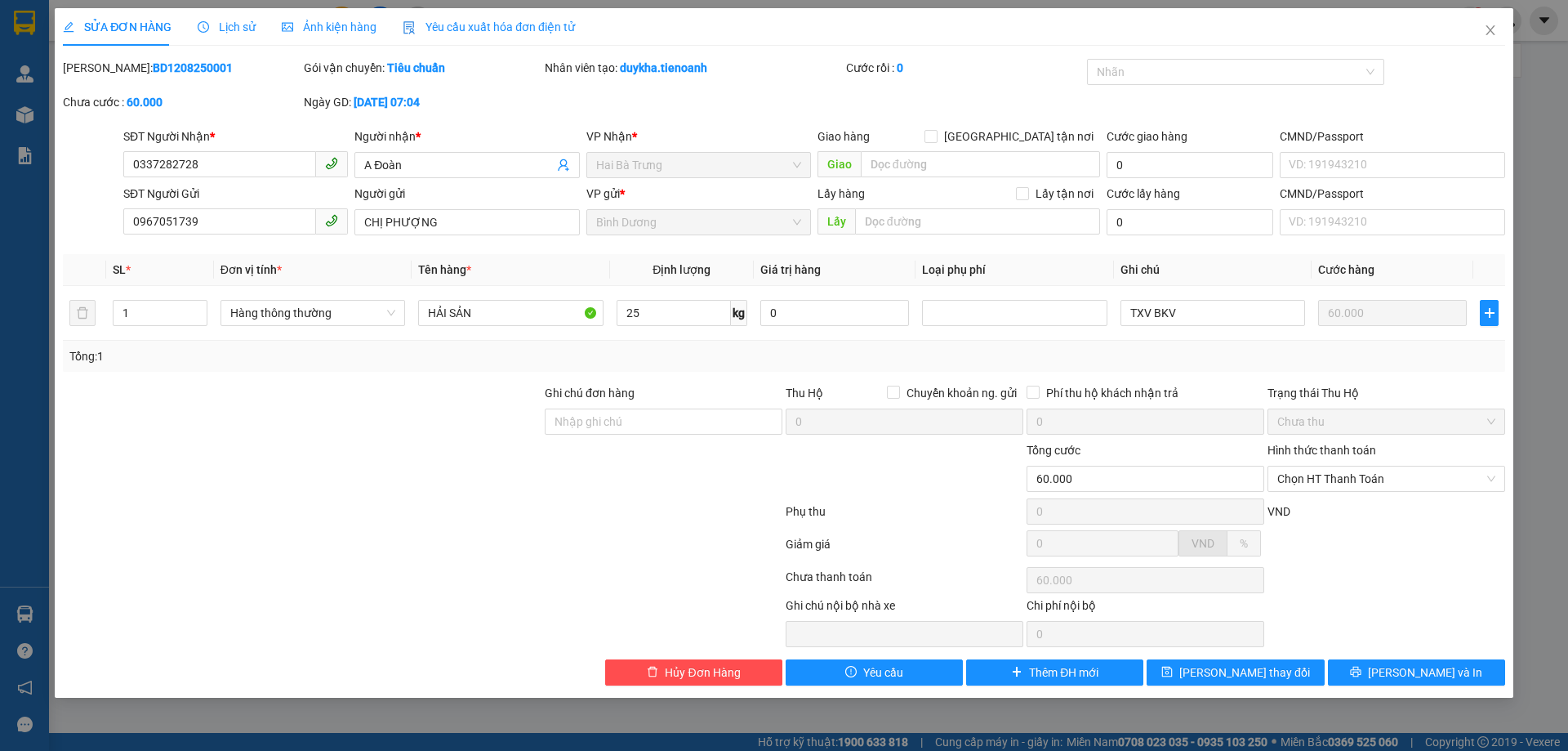
click at [216, 27] on span "Lịch sử" at bounding box center [226, 27] width 58 height 13
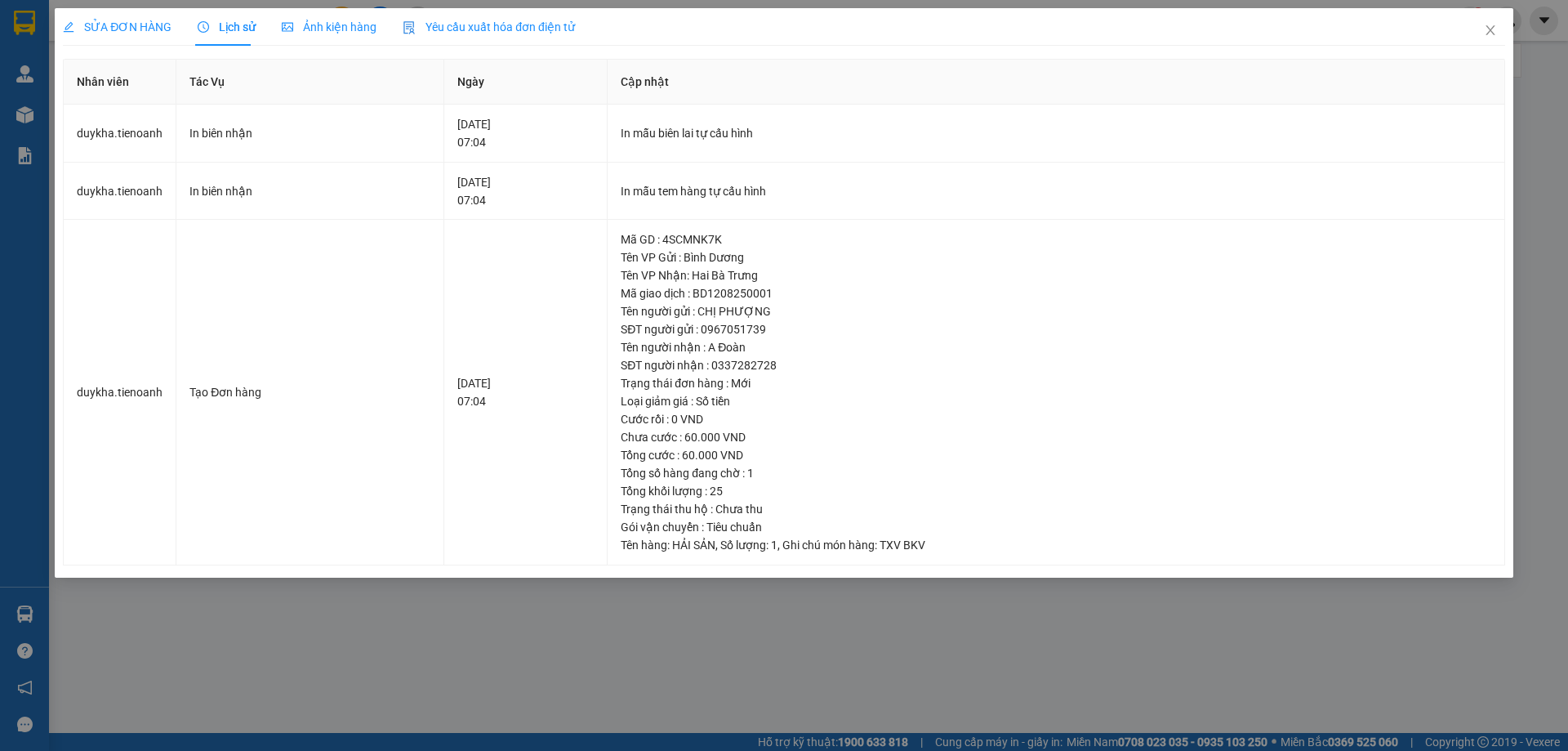
click at [112, 16] on div "SỬA ĐƠN HÀNG" at bounding box center [117, 27] width 109 height 38
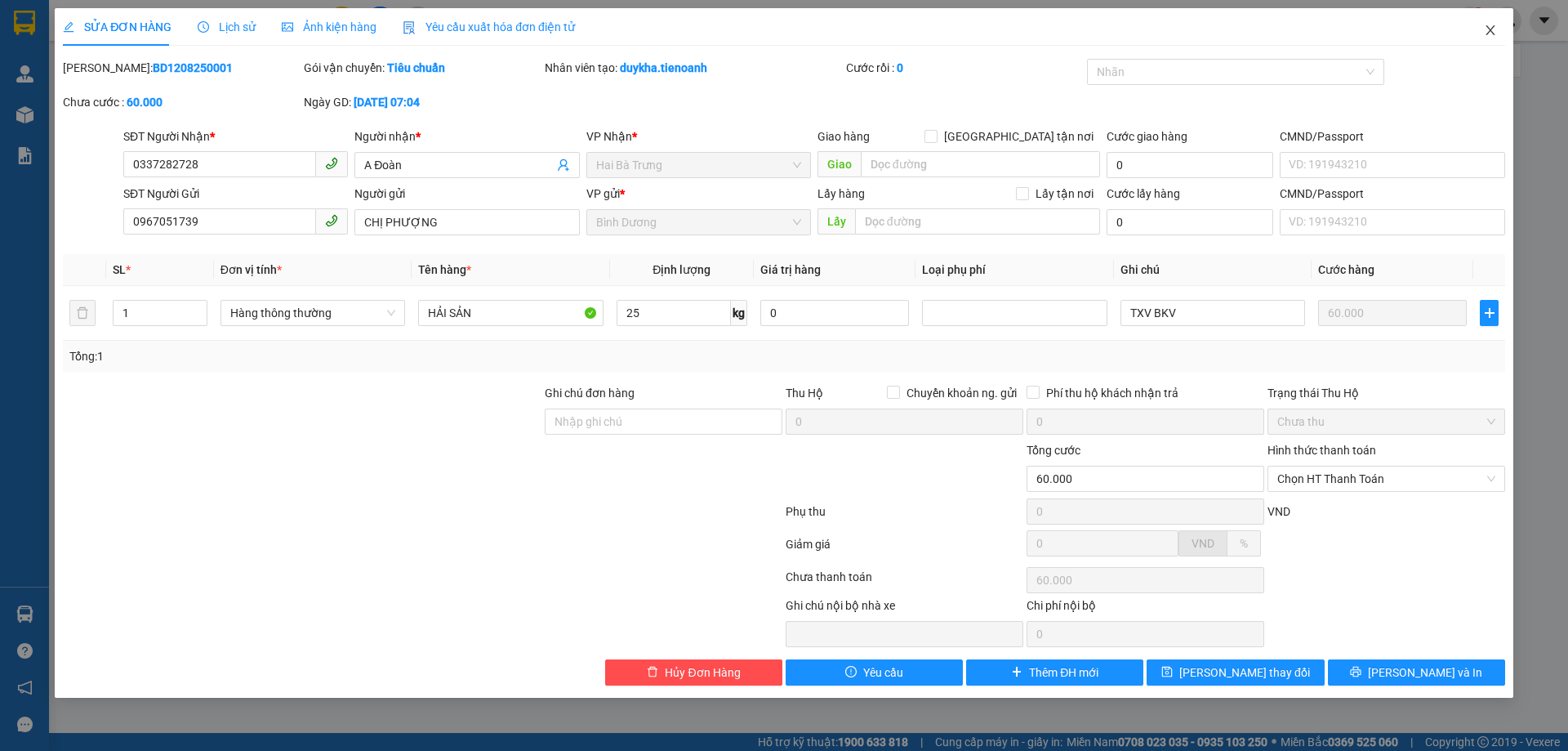
click at [1485, 27] on icon "close" at bounding box center [1490, 30] width 13 height 13
